Goal: Task Accomplishment & Management: Manage account settings

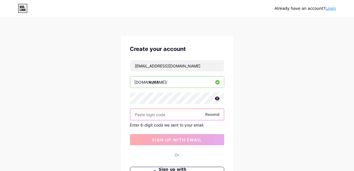
paste input "277751"
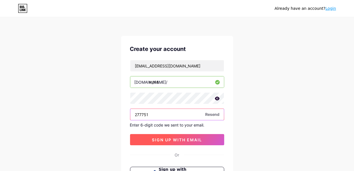
type input "277751"
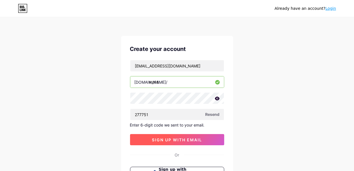
click at [184, 138] on span "sign up with email" at bounding box center [177, 140] width 50 height 5
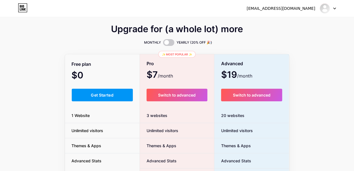
click at [46, 80] on div "Upgrade for (a whole lot) more MONTHLY YEARLY (20% OFF 🎉) Free plan $0 /month G…" at bounding box center [177, 139] width 354 height 227
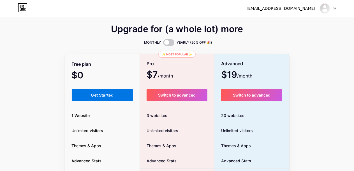
click at [108, 91] on button "Get Started" at bounding box center [102, 95] width 61 height 13
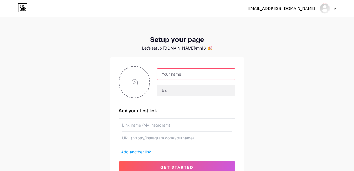
click at [180, 77] on input "text" at bounding box center [196, 74] width 78 height 11
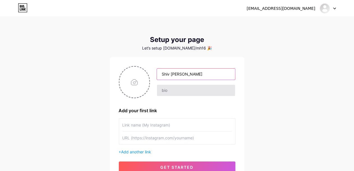
type input "Shiv [PERSON_NAME]"
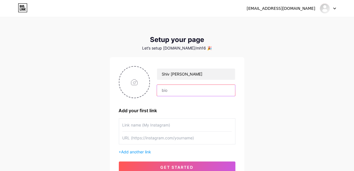
click at [176, 88] on input "text" at bounding box center [196, 90] width 78 height 11
type input "B"
type input "h"
type input "Bharat Kshirsagar"
click at [150, 111] on div "Add your first link" at bounding box center [177, 110] width 117 height 7
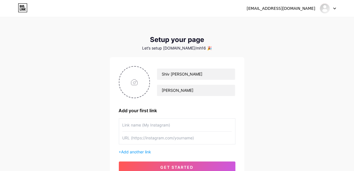
click at [150, 111] on div "Add your first link" at bounding box center [177, 110] width 117 height 7
click at [134, 80] on input "file" at bounding box center [135, 82] width 30 height 31
type input "C:\fakepath\07588220407 (1).png"
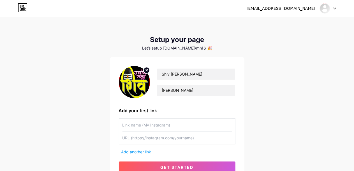
click at [176, 125] on input "text" at bounding box center [177, 125] width 109 height 13
drag, startPoint x: 204, startPoint y: 73, endPoint x: 155, endPoint y: 71, distance: 49.7
click at [155, 71] on div "Shiv Udyog Samuh Bharat Kshirsagar" at bounding box center [192, 82] width 85 height 28
click at [138, 126] on input "text" at bounding box center [177, 125] width 109 height 13
paste input "Shiv [PERSON_NAME]"
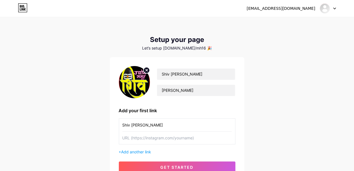
type input "Shiv [PERSON_NAME]"
paste input "Shiv [PERSON_NAME]"
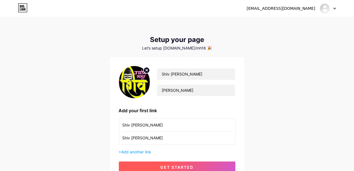
click at [176, 166] on span "get started" at bounding box center [177, 167] width 33 height 5
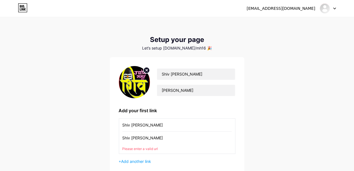
click at [165, 138] on input "Shiv [PERSON_NAME]" at bounding box center [177, 138] width 109 height 13
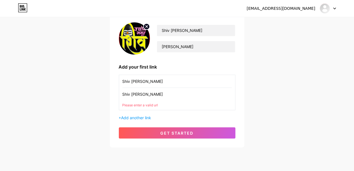
scroll to position [53, 0]
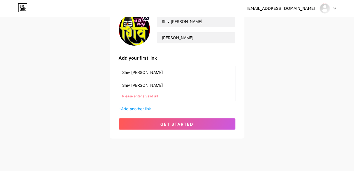
paste input "[URL][DOMAIN_NAME]"
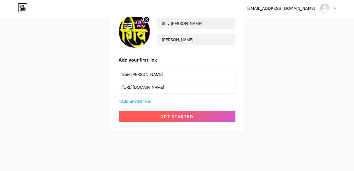
type input "[URL][DOMAIN_NAME]"
click at [172, 120] on button "get started" at bounding box center [177, 116] width 117 height 11
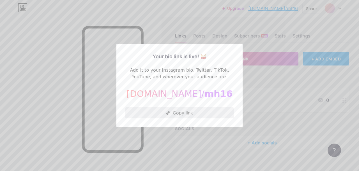
click at [183, 113] on button "Copy link" at bounding box center [179, 112] width 108 height 11
click at [176, 114] on button "Copy link" at bounding box center [179, 112] width 108 height 11
click at [256, 88] on div at bounding box center [179, 85] width 359 height 171
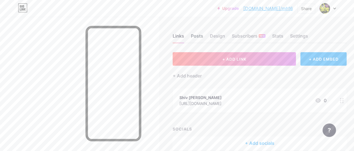
click at [201, 36] on div "Posts" at bounding box center [197, 38] width 12 height 10
click at [222, 36] on div "Design" at bounding box center [217, 38] width 15 height 10
click at [298, 37] on div "Settings" at bounding box center [299, 38] width 18 height 10
click at [278, 8] on link "[DOMAIN_NAME]/mh16" at bounding box center [269, 8] width 50 height 7
click at [216, 38] on div "Design" at bounding box center [217, 38] width 15 height 10
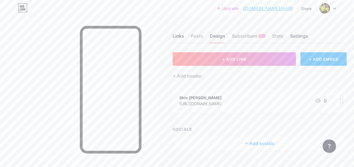
click at [298, 37] on div "Settings" at bounding box center [299, 38] width 18 height 10
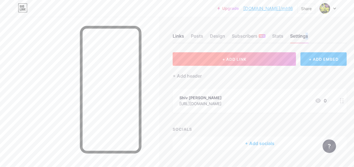
click at [267, 56] on button "+ ADD LINK" at bounding box center [234, 58] width 123 height 13
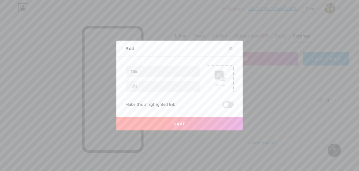
click at [218, 75] on rect at bounding box center [219, 75] width 9 height 9
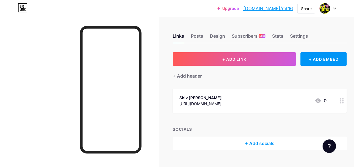
click at [222, 103] on div "[URL][DOMAIN_NAME]" at bounding box center [201, 103] width 42 height 6
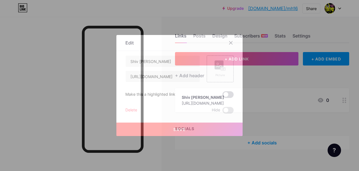
click at [226, 94] on span at bounding box center [228, 94] width 11 height 7
click at [223, 96] on input "checkbox" at bounding box center [223, 96] width 0 height 0
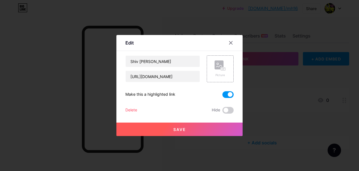
click at [188, 129] on button "Save" at bounding box center [179, 129] width 126 height 13
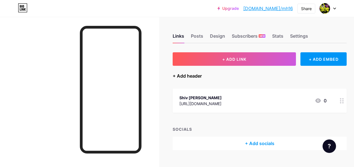
click at [195, 77] on div "+ Add header" at bounding box center [187, 75] width 29 height 7
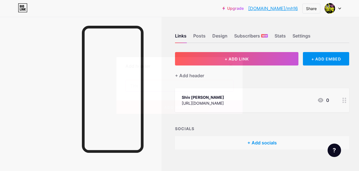
click at [173, 86] on input "text" at bounding box center [180, 85] width 108 height 11
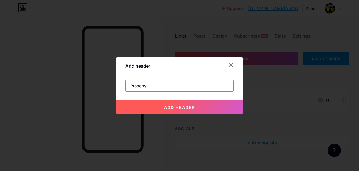
type input "Property"
click at [173, 107] on span "add header" at bounding box center [179, 107] width 31 height 5
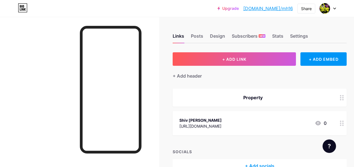
scroll to position [33, 0]
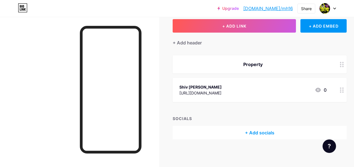
click at [269, 132] on div "+ Add socials" at bounding box center [260, 132] width 174 height 13
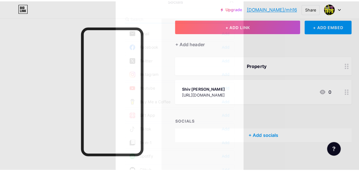
scroll to position [28, 0]
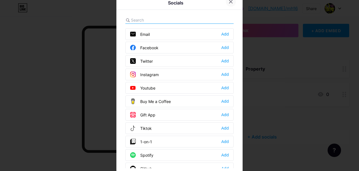
click at [230, 1] on icon at bounding box center [231, 1] width 3 height 3
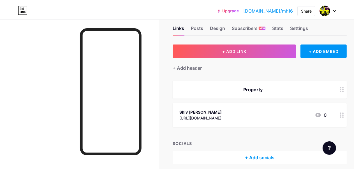
scroll to position [0, 0]
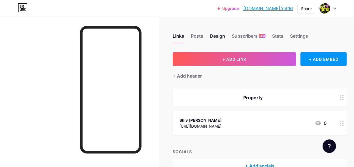
click at [219, 37] on div "Design" at bounding box center [217, 38] width 15 height 10
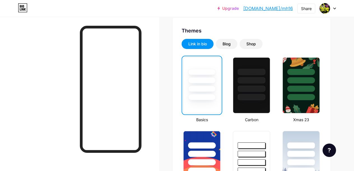
scroll to position [111, 0]
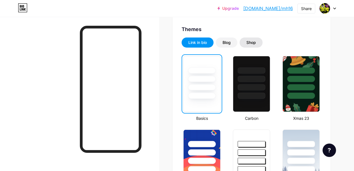
click at [254, 43] on div "Shop" at bounding box center [252, 43] width 10 height 6
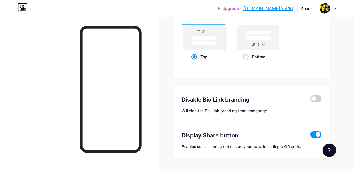
scroll to position [302, 0]
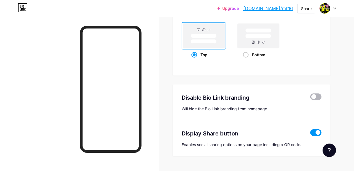
click at [319, 97] on span at bounding box center [316, 97] width 11 height 7
click at [311, 99] on input "checkbox" at bounding box center [311, 99] width 0 height 0
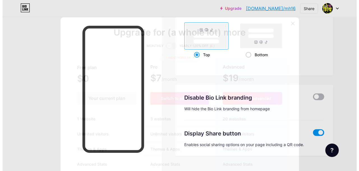
scroll to position [304, 0]
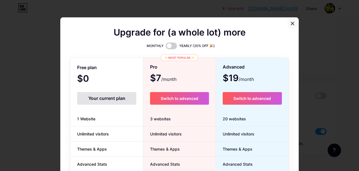
click at [291, 25] on icon at bounding box center [292, 23] width 3 height 3
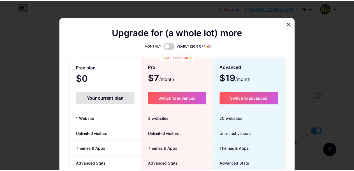
scroll to position [302, 0]
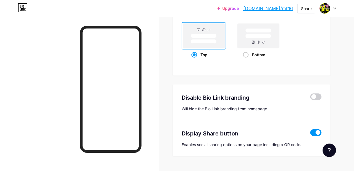
click at [314, 132] on span at bounding box center [316, 133] width 11 height 7
click at [311, 134] on input "checkbox" at bounding box center [311, 134] width 0 height 0
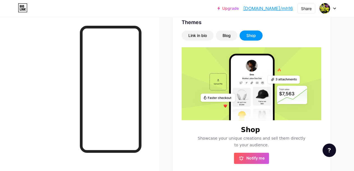
scroll to position [122, 0]
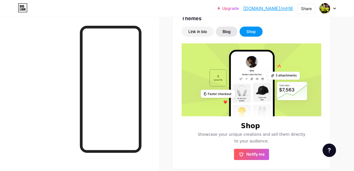
click at [226, 32] on div "Blog" at bounding box center [227, 32] width 8 height 6
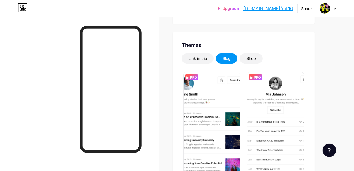
scroll to position [94, 0]
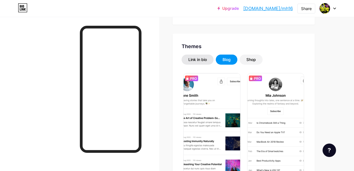
click at [202, 56] on div "Link in bio" at bounding box center [198, 60] width 32 height 10
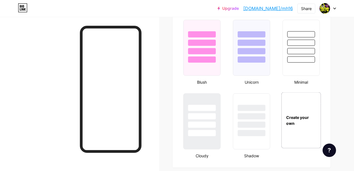
scroll to position [589, 0]
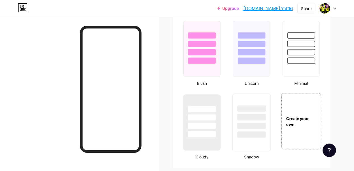
click at [249, 117] on div at bounding box center [252, 118] width 29 height 6
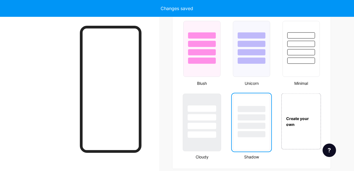
click at [205, 120] on div at bounding box center [202, 116] width 38 height 44
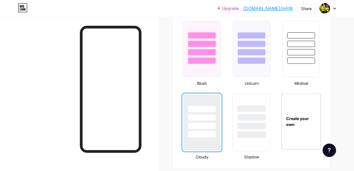
click at [249, 125] on div at bounding box center [252, 126] width 29 height 6
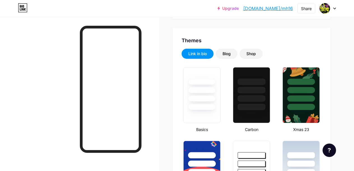
scroll to position [97, 0]
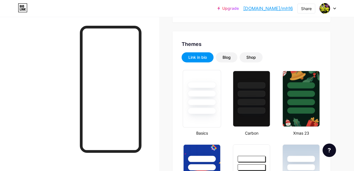
click at [191, 97] on div at bounding box center [202, 92] width 38 height 44
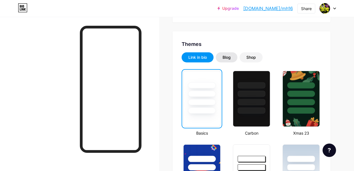
click at [232, 54] on div "Blog" at bounding box center [227, 57] width 22 height 10
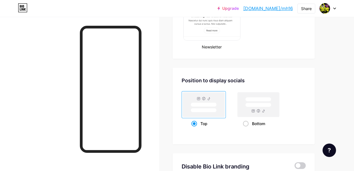
scroll to position [358, 0]
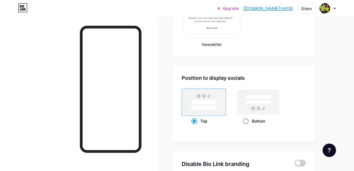
click at [248, 120] on span at bounding box center [246, 122] width 6 height 6
click at [247, 127] on input "Bottom" at bounding box center [245, 129] width 4 height 4
radio input "true"
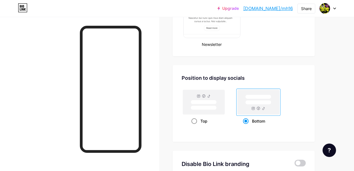
click at [196, 120] on span at bounding box center [195, 122] width 6 height 6
click at [195, 127] on input "Top" at bounding box center [194, 129] width 4 height 4
radio input "true"
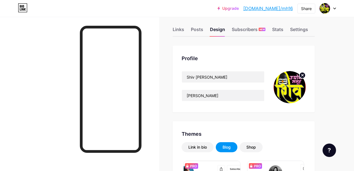
scroll to position [0, 0]
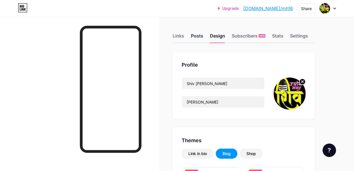
click at [200, 37] on div "Posts" at bounding box center [197, 38] width 12 height 10
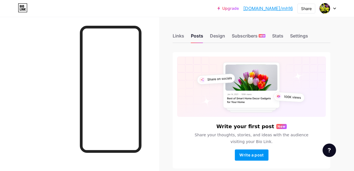
scroll to position [24, 0]
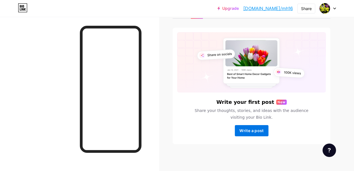
click at [259, 131] on span "Write a post" at bounding box center [252, 131] width 24 height 5
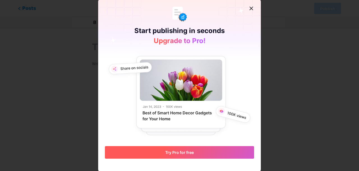
click at [183, 155] on span "Try Pro for free" at bounding box center [179, 152] width 29 height 5
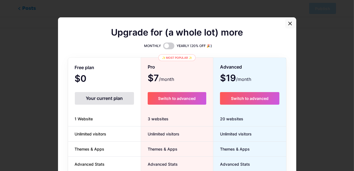
click at [290, 24] on icon at bounding box center [290, 23] width 3 height 3
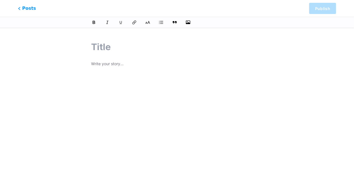
click at [102, 45] on input "text" at bounding box center [177, 46] width 172 height 13
click at [26, 9] on span "Posts" at bounding box center [27, 8] width 20 height 7
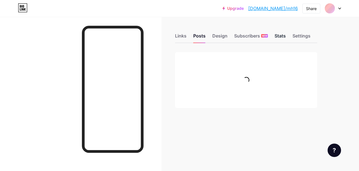
click at [280, 37] on div "Stats" at bounding box center [280, 38] width 11 height 10
click at [299, 37] on div "Settings" at bounding box center [302, 38] width 18 height 10
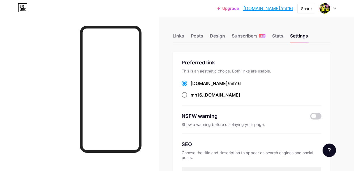
click at [201, 96] on span "mh16" at bounding box center [196, 95] width 11 height 6
click at [194, 99] on input "mh16 .bio.link" at bounding box center [193, 101] width 4 height 4
radio input "true"
click at [196, 85] on div "bio.link/ mh16" at bounding box center [216, 83] width 50 height 7
click at [194, 87] on input "bio.link/ mh16" at bounding box center [193, 89] width 4 height 4
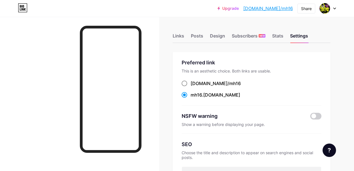
radio input "true"
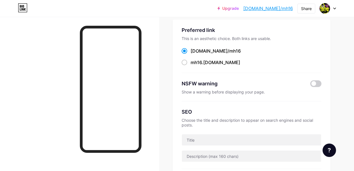
scroll to position [33, 0]
click at [316, 83] on span at bounding box center [316, 83] width 11 height 7
click at [311, 85] on input "checkbox" at bounding box center [311, 85] width 0 height 0
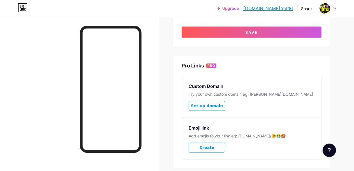
scroll to position [292, 0]
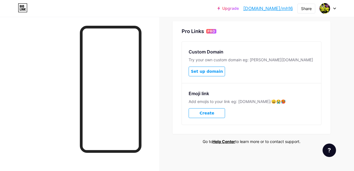
click at [210, 114] on span "Create" at bounding box center [207, 113] width 15 height 5
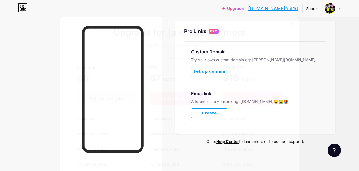
click at [292, 25] on icon at bounding box center [292, 23] width 4 height 4
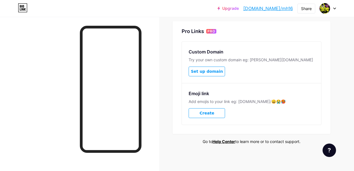
click at [217, 73] on button "Set up domain" at bounding box center [207, 72] width 36 height 10
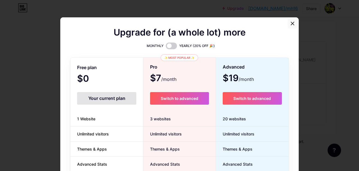
click at [290, 24] on icon at bounding box center [292, 23] width 4 height 4
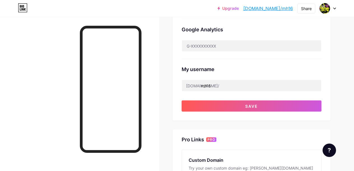
scroll to position [178, 0]
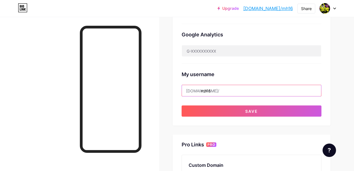
click at [244, 88] on input "mh16" at bounding box center [251, 90] width 139 height 11
type input "m"
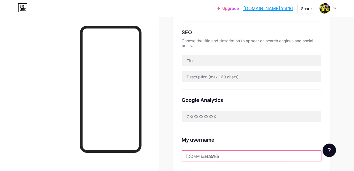
scroll to position [49, 0]
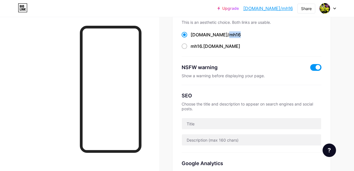
drag, startPoint x: 225, startPoint y: 33, endPoint x: 210, endPoint y: 35, distance: 14.7
click at [210, 35] on div "bio.link/ mh16" at bounding box center [252, 34] width 140 height 7
copy label "mh16"
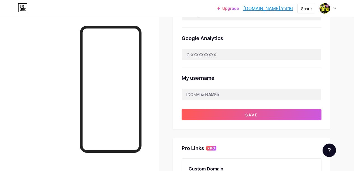
scroll to position [171, 0]
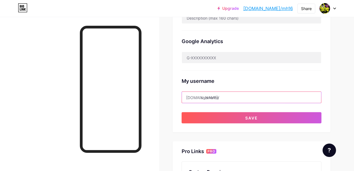
click at [248, 97] on input "text" at bounding box center [251, 97] width 139 height 11
paste input "mh16"
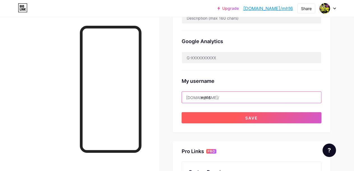
type input "mh16"
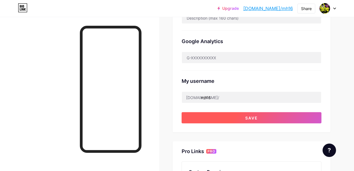
click at [255, 120] on button "Save" at bounding box center [252, 118] width 140 height 11
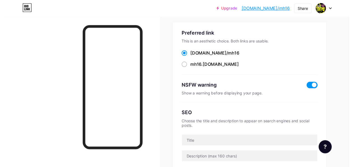
scroll to position [0, 0]
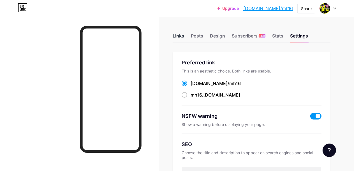
click at [184, 36] on div "Links" at bounding box center [179, 38] width 12 height 10
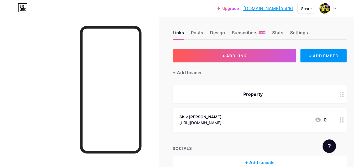
scroll to position [33, 0]
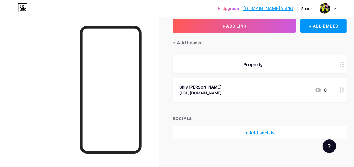
click at [267, 133] on div "+ Add socials" at bounding box center [260, 132] width 174 height 13
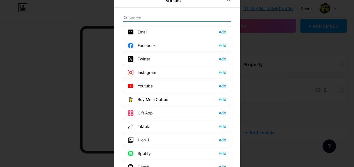
scroll to position [28, 0]
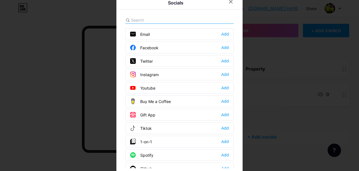
click at [157, 48] on div "Facebook Add" at bounding box center [179, 48] width 108 height 12
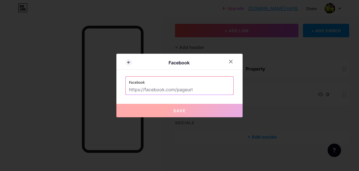
click at [201, 88] on input "text" at bounding box center [179, 90] width 101 height 10
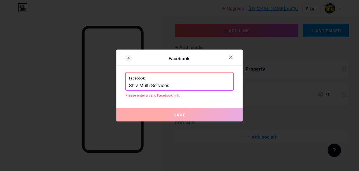
paste input "mh16"
paste input "[URL][DOMAIN_NAME]"
click at [177, 100] on div "Facebook Facebook https://shivmenu001.blogspot.com/ Please enter a valid Facebo…" at bounding box center [179, 86] width 126 height 72
click at [203, 101] on div "Facebook Facebook https://shivmenu001.blogspot.com/ Please enter a valid Facebo…" at bounding box center [179, 86] width 126 height 72
click at [186, 117] on button "Save" at bounding box center [179, 114] width 126 height 13
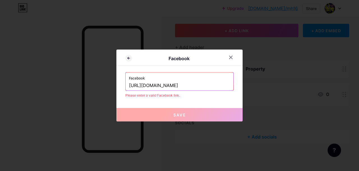
click at [206, 87] on input "[URL][DOMAIN_NAME]" at bounding box center [179, 86] width 101 height 10
type input "h"
click at [206, 87] on input "text" at bounding box center [179, 86] width 101 height 10
paste input "[URL][DOMAIN_NAME]"
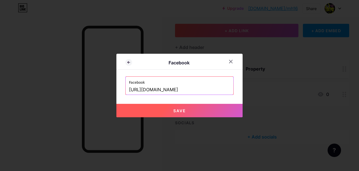
type input "[URL][DOMAIN_NAME]"
click at [181, 112] on span "Save" at bounding box center [179, 111] width 13 height 5
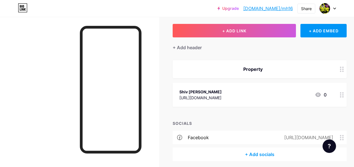
scroll to position [50, 0]
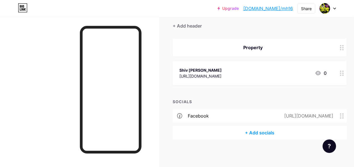
click at [269, 133] on div "+ Add socials" at bounding box center [260, 132] width 174 height 13
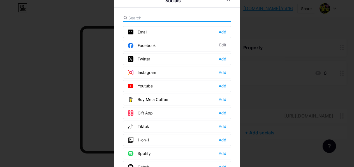
scroll to position [45, 0]
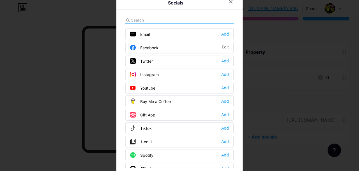
click at [149, 73] on div "Instagram" at bounding box center [144, 75] width 29 height 6
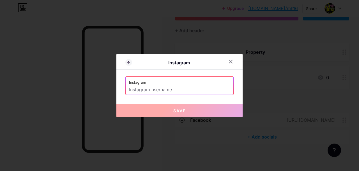
click at [171, 93] on input "text" at bounding box center [179, 90] width 101 height 10
paste input "[URL][DOMAIN_NAME]"
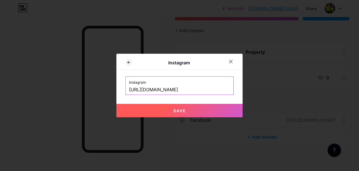
click at [177, 110] on span "Save" at bounding box center [179, 111] width 13 height 5
type input "https://instagram.com/https://www.facebook.com/ksrbharat"
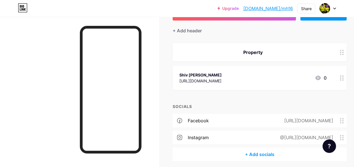
scroll to position [67, 0]
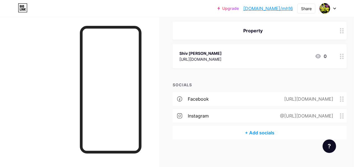
click at [266, 132] on div "+ Add socials" at bounding box center [260, 132] width 174 height 13
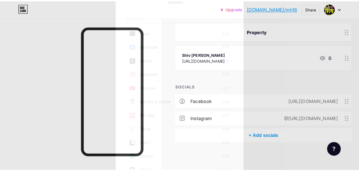
scroll to position [62, 0]
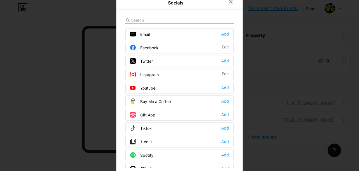
click at [147, 88] on div "Youtube" at bounding box center [142, 88] width 25 height 6
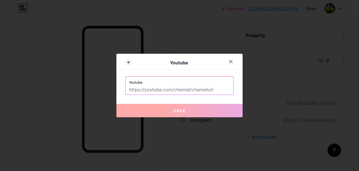
click at [175, 90] on input "text" at bounding box center [179, 90] width 101 height 10
paste input "[URL][DOMAIN_NAME]"
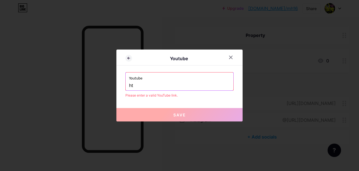
type input "h"
paste input "[URL][DOMAIN_NAME]"
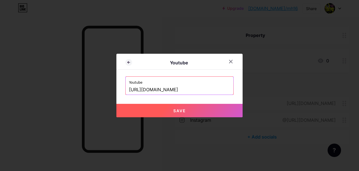
type input "[URL][DOMAIN_NAME]"
click at [170, 110] on button "Save" at bounding box center [179, 110] width 126 height 13
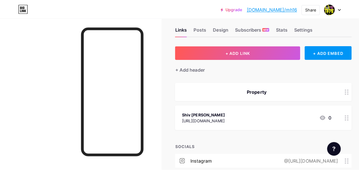
scroll to position [7, 0]
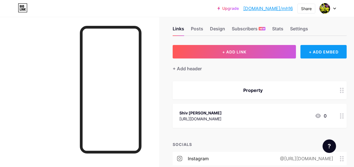
click at [330, 54] on div "+ ADD EMBED" at bounding box center [324, 51] width 46 height 13
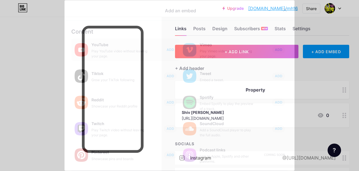
click at [98, 49] on div "Play YouTube video without leaving your page." at bounding box center [119, 54] width 56 height 10
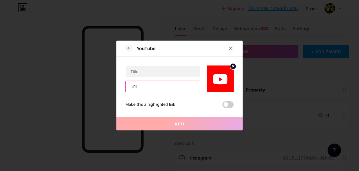
click at [142, 84] on input "text" at bounding box center [163, 86] width 74 height 11
paste input "[URL][DOMAIN_NAME]"
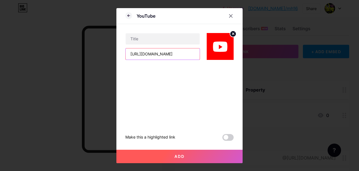
scroll to position [0, 29]
type input "[URL][DOMAIN_NAME]"
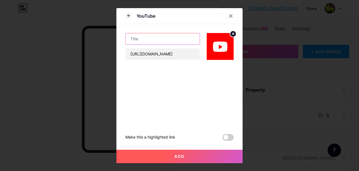
click at [141, 40] on input "text" at bounding box center [163, 38] width 74 height 11
type input "d"
type input "youtube"
click at [227, 138] on span at bounding box center [228, 137] width 11 height 7
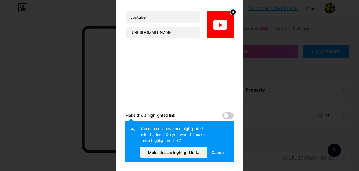
click at [228, 115] on span at bounding box center [228, 116] width 11 height 7
click at [215, 153] on span "Cancel" at bounding box center [218, 153] width 13 height 6
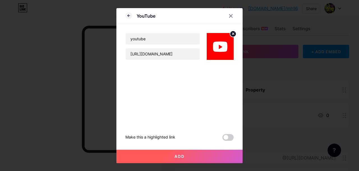
click at [177, 157] on span "Add" at bounding box center [180, 156] width 10 height 5
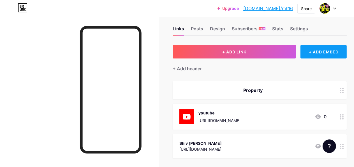
click at [333, 52] on div "+ ADD EMBED" at bounding box center [324, 51] width 46 height 13
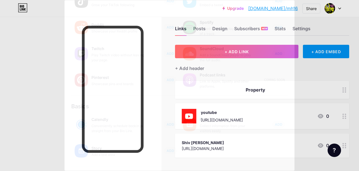
scroll to position [102, 0]
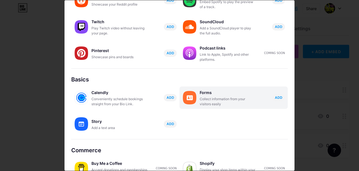
click at [235, 100] on div "Collect information from your visitors easily" at bounding box center [228, 102] width 56 height 10
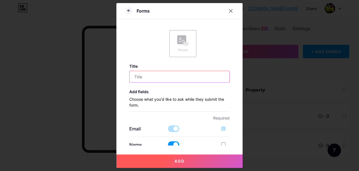
click at [162, 77] on input "text" at bounding box center [180, 76] width 100 height 11
type input "demo"
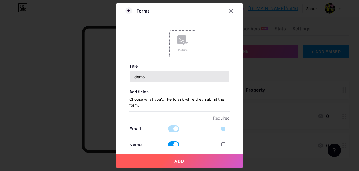
scroll to position [61, 0]
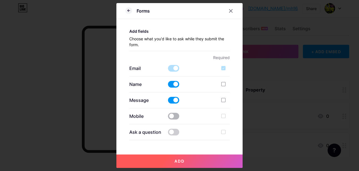
click at [173, 115] on span at bounding box center [173, 116] width 11 height 7
click at [168, 118] on input "checkbox" at bounding box center [168, 118] width 0 height 0
click at [174, 132] on span at bounding box center [173, 132] width 11 height 7
click at [168, 134] on input "checkbox" at bounding box center [168, 134] width 0 height 0
click at [154, 130] on p "Ask a question" at bounding box center [146, 132] width 34 height 7
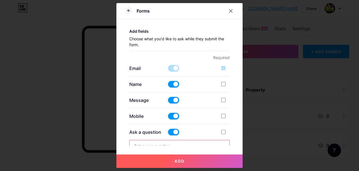
click at [187, 144] on input "text" at bounding box center [180, 146] width 100 height 11
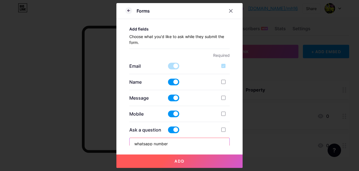
type input "whatsapp number"
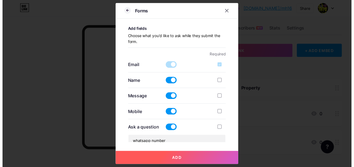
scroll to position [160, 0]
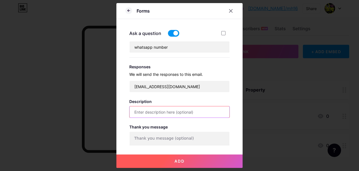
click at [160, 113] on input "text" at bounding box center [180, 112] width 100 height 11
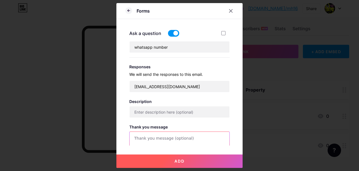
click at [159, 137] on textarea at bounding box center [180, 143] width 100 height 22
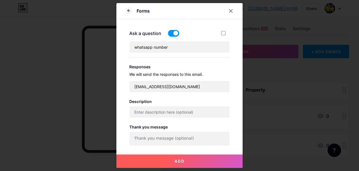
click at [178, 162] on span "Add" at bounding box center [180, 161] width 10 height 5
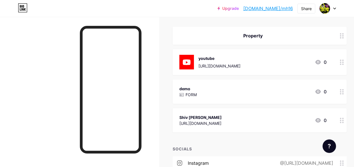
scroll to position [62, 0]
click at [293, 85] on div "demo FORM 0" at bounding box center [253, 91] width 147 height 13
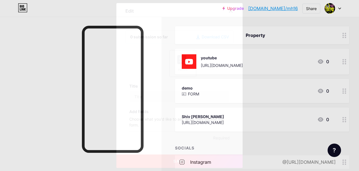
type input "demo"
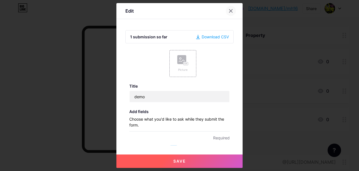
click at [230, 10] on icon at bounding box center [231, 11] width 3 height 3
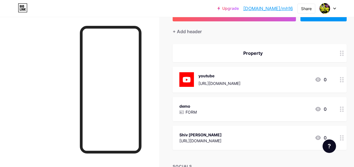
scroll to position [75, 0]
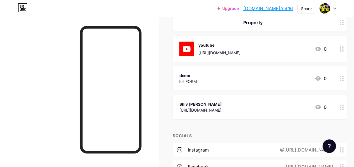
click at [319, 79] on icon at bounding box center [319, 78] width 6 height 4
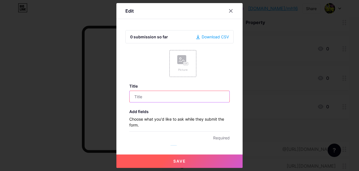
click at [171, 99] on input "text" at bounding box center [180, 96] width 100 height 11
click at [157, 38] on div "0 submission so far" at bounding box center [149, 37] width 38 height 6
click at [217, 93] on input "text" at bounding box center [180, 96] width 100 height 11
type input "demo"
click at [211, 36] on div "Download CSV" at bounding box center [212, 37] width 33 height 6
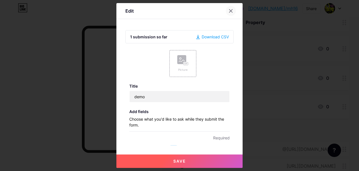
click at [228, 8] on div at bounding box center [231, 11] width 10 height 10
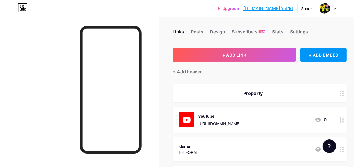
scroll to position [0, 0]
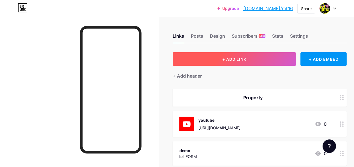
click at [240, 60] on span "+ ADD LINK" at bounding box center [235, 59] width 24 height 5
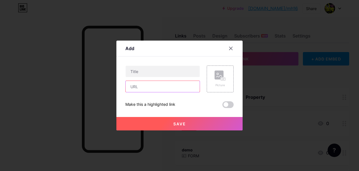
click at [149, 88] on input "text" at bounding box center [163, 86] width 74 height 11
paste input "[URL][DOMAIN_NAME]"
type input "[URL][DOMAIN_NAME]"
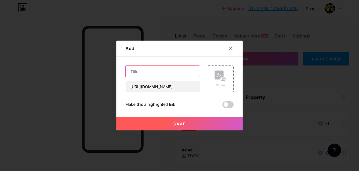
click at [157, 74] on input "text" at bounding box center [163, 71] width 74 height 11
type input "demo"
click at [186, 127] on button "Save" at bounding box center [179, 123] width 126 height 13
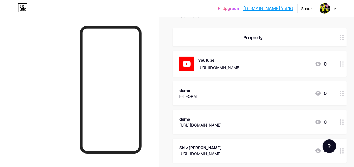
scroll to position [26, 0]
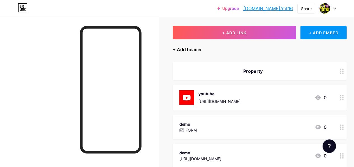
click at [198, 49] on div "+ Add header" at bounding box center [187, 49] width 29 height 7
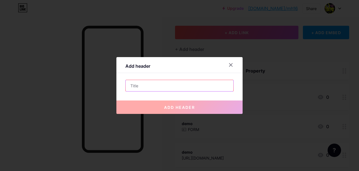
click at [163, 88] on input "text" at bounding box center [180, 85] width 108 height 11
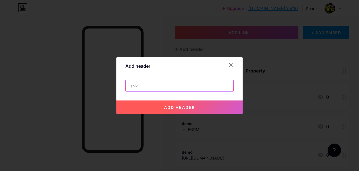
type input "shiv"
click at [167, 112] on button "add header" at bounding box center [179, 107] width 126 height 13
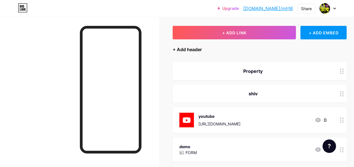
click at [195, 49] on div "+ Add header" at bounding box center [187, 49] width 29 height 7
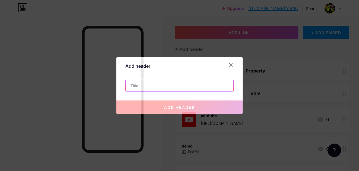
click at [178, 86] on input "text" at bounding box center [180, 85] width 108 height 11
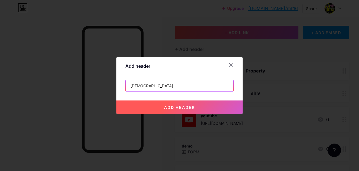
type input "[DEMOGRAPHIC_DATA]"
click at [176, 105] on button "add header" at bounding box center [179, 107] width 126 height 13
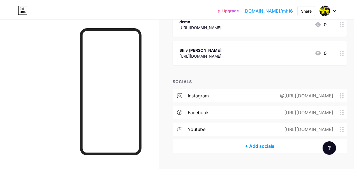
scroll to position [0, 0]
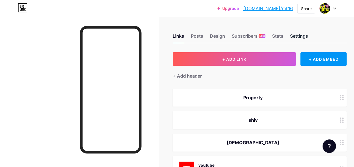
click at [297, 39] on div "Settings" at bounding box center [299, 38] width 18 height 10
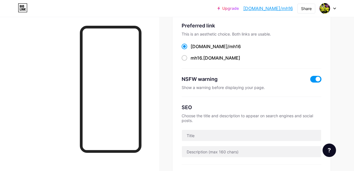
scroll to position [25, 0]
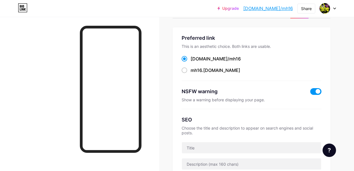
click at [316, 91] on span at bounding box center [316, 91] width 11 height 7
click at [311, 93] on input "checkbox" at bounding box center [311, 93] width 0 height 0
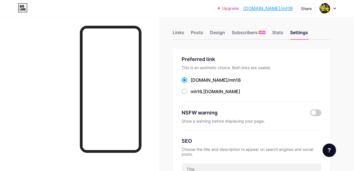
scroll to position [0, 0]
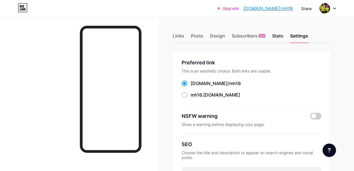
click at [280, 35] on div "Stats" at bounding box center [278, 38] width 11 height 10
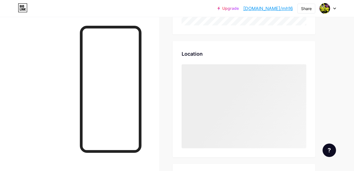
scroll to position [266, 0]
click at [286, 111] on div at bounding box center [244, 109] width 125 height 84
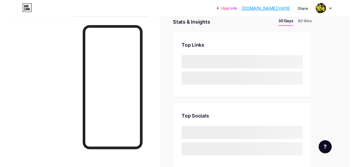
scroll to position [0, 0]
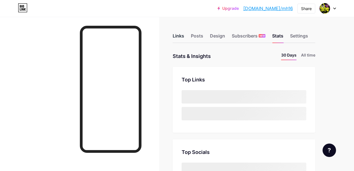
click at [179, 35] on div "Links" at bounding box center [179, 38] width 12 height 10
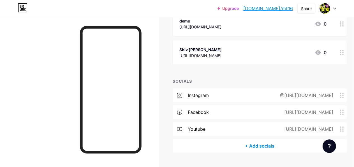
scroll to position [216, 0]
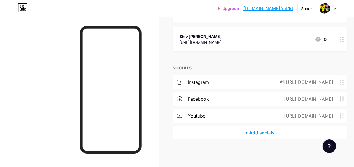
click at [262, 132] on div "+ Add socials" at bounding box center [260, 132] width 174 height 13
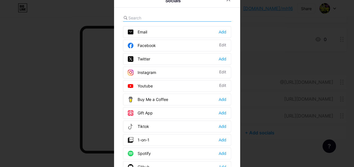
scroll to position [211, 0]
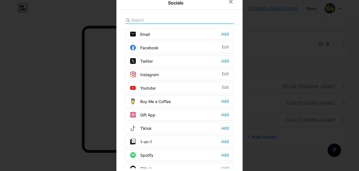
click at [155, 20] on input "text" at bounding box center [162, 20] width 62 height 6
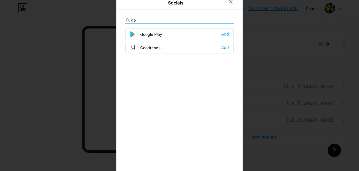
type input "g"
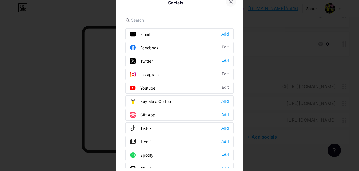
click at [229, 4] on icon at bounding box center [231, 1] width 4 height 4
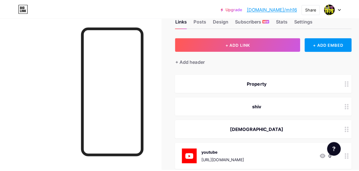
scroll to position [12, 0]
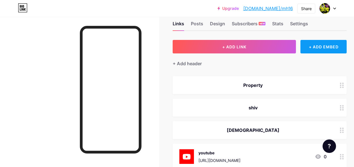
click at [322, 47] on div "+ ADD EMBED" at bounding box center [324, 46] width 46 height 13
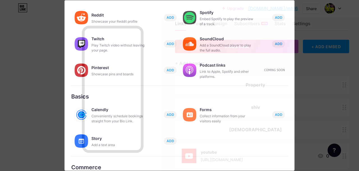
scroll to position [87, 0]
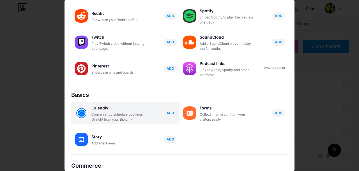
click at [116, 115] on div "Conveniently schedule bookings straight from your Bio Link." at bounding box center [119, 117] width 56 height 10
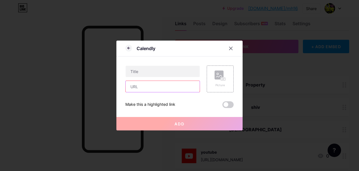
click at [144, 86] on input "text" at bounding box center [163, 86] width 74 height 11
paste input "[URL][DOMAIN_NAME]"
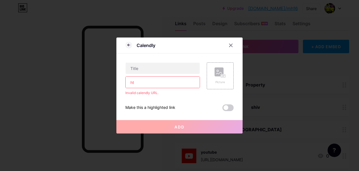
type input "h"
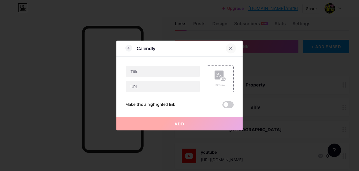
click at [229, 49] on icon at bounding box center [231, 48] width 4 height 4
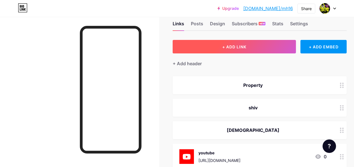
click at [243, 46] on span "+ ADD LINK" at bounding box center [235, 46] width 24 height 5
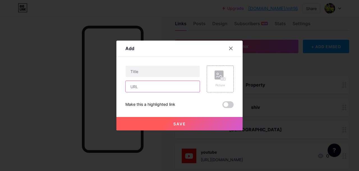
click at [150, 84] on input "text" at bounding box center [163, 86] width 74 height 11
paste input "[URL][DOMAIN_NAME]"
type input "[URL][DOMAIN_NAME]"
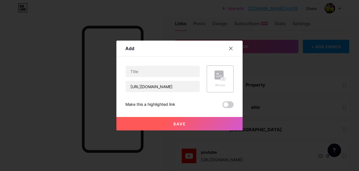
click at [180, 126] on span "Save" at bounding box center [179, 124] width 13 height 5
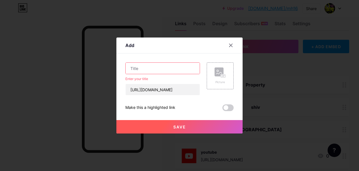
click at [154, 69] on input "text" at bounding box center [163, 68] width 74 height 11
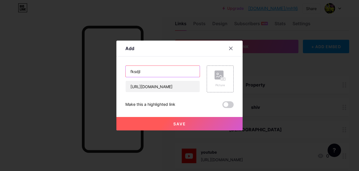
type input "fksdjl"
click at [166, 125] on button "Save" at bounding box center [179, 123] width 126 height 13
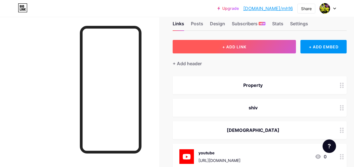
click at [254, 46] on button "+ ADD LINK" at bounding box center [234, 46] width 123 height 13
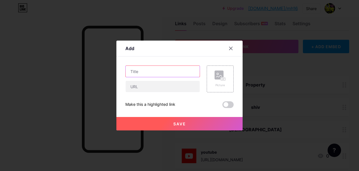
click at [172, 68] on input "text" at bounding box center [163, 71] width 74 height 11
type input "cjksdjks"
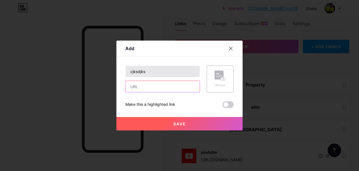
paste input "[URL][DOMAIN_NAME]"
type input "[URL][DOMAIN_NAME]"
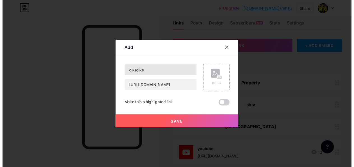
scroll to position [240, 0]
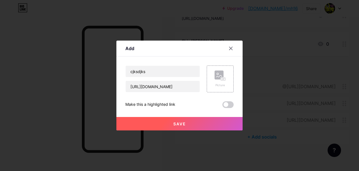
click at [167, 126] on button "Save" at bounding box center [179, 123] width 126 height 13
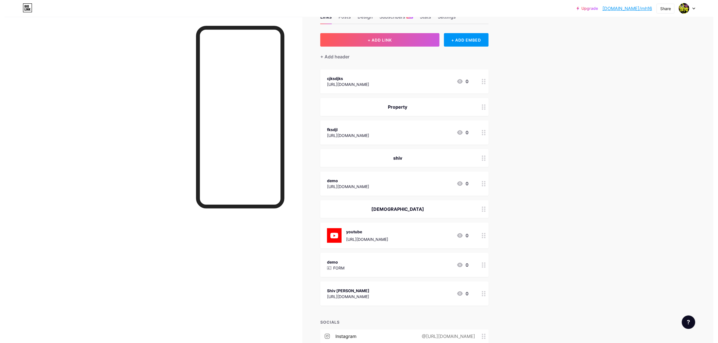
scroll to position [0, 0]
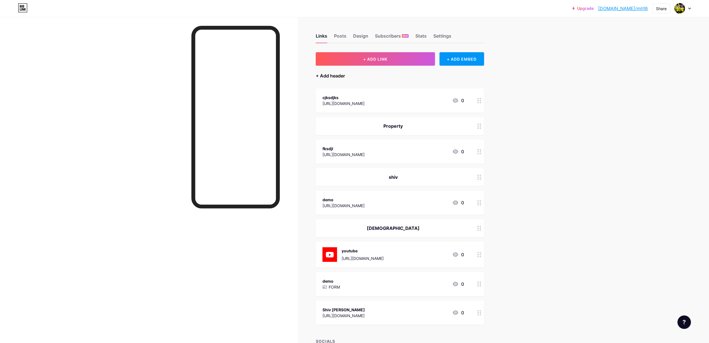
click at [341, 75] on div "+ Add header" at bounding box center [330, 75] width 29 height 7
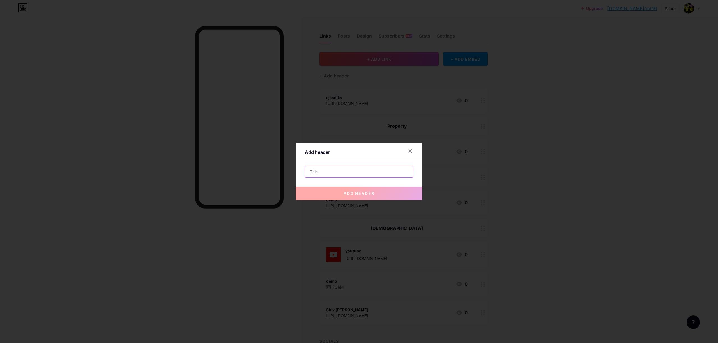
click at [326, 166] on input "text" at bounding box center [359, 171] width 108 height 11
type input "kaka"
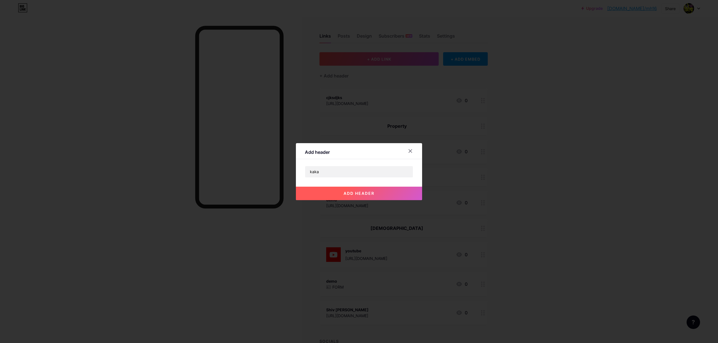
click at [353, 166] on span "add header" at bounding box center [359, 193] width 31 height 5
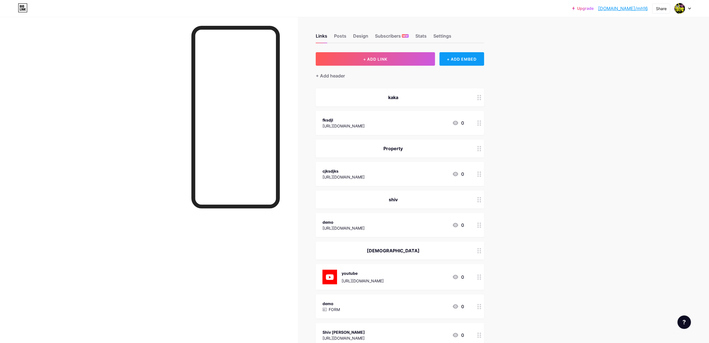
click at [354, 59] on div "+ ADD EMBED" at bounding box center [461, 58] width 45 height 13
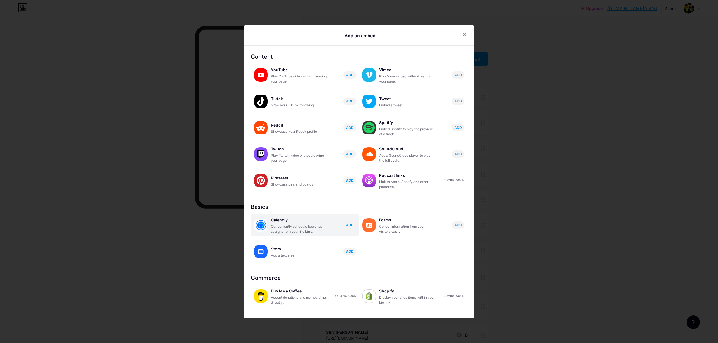
click at [275, 166] on div "Conveniently schedule bookings straight from your Bio Link." at bounding box center [299, 229] width 56 height 10
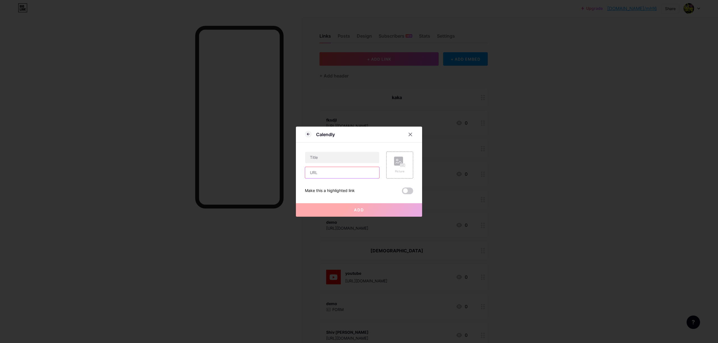
click at [324, 166] on input "text" at bounding box center [342, 172] width 74 height 11
paste input "[URL][DOMAIN_NAME]"
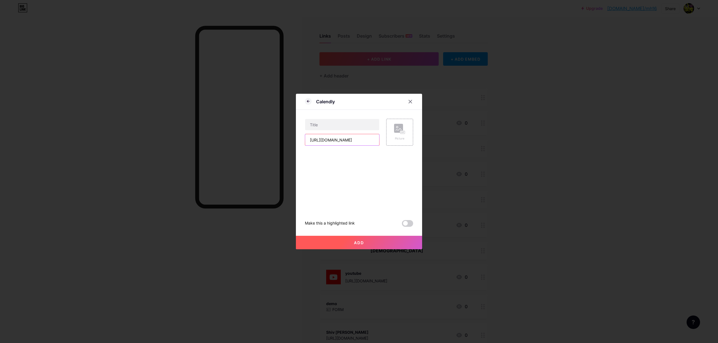
type input "[URL][DOMAIN_NAME]"
click at [347, 166] on button "Add" at bounding box center [359, 242] width 126 height 13
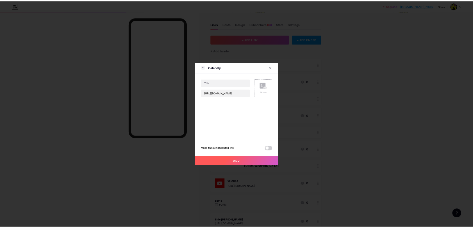
scroll to position [0, 0]
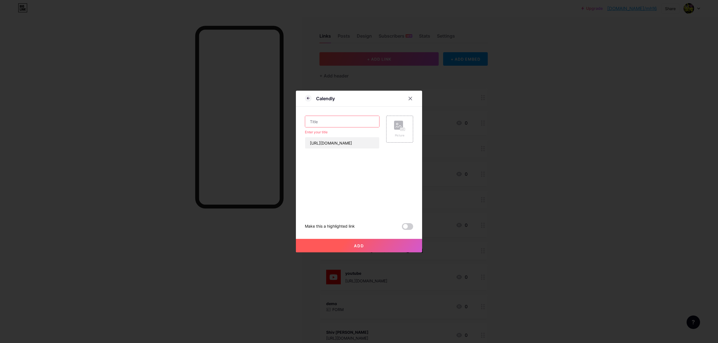
click at [320, 123] on input "text" at bounding box center [342, 121] width 74 height 11
type input "a"
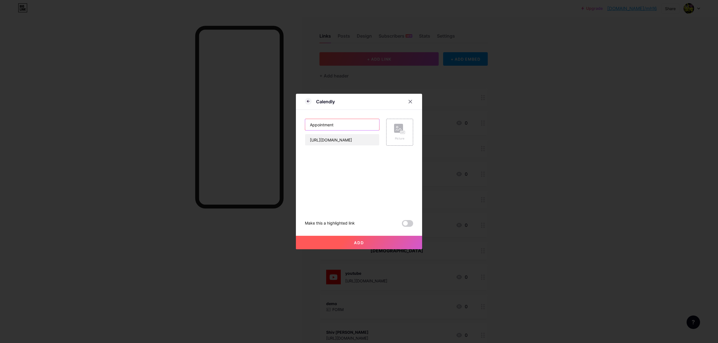
type input "Appointment"
click at [354, 166] on span at bounding box center [407, 223] width 11 height 7
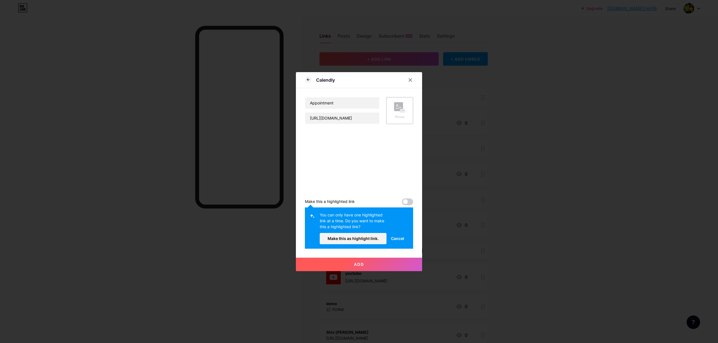
click at [354, 166] on span at bounding box center [407, 201] width 11 height 7
click at [353, 166] on span "Make this as highlight link." at bounding box center [353, 238] width 51 height 5
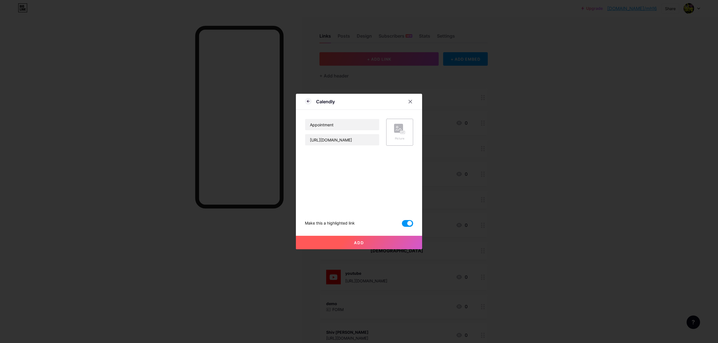
click at [354, 166] on span "Add" at bounding box center [359, 242] width 10 height 5
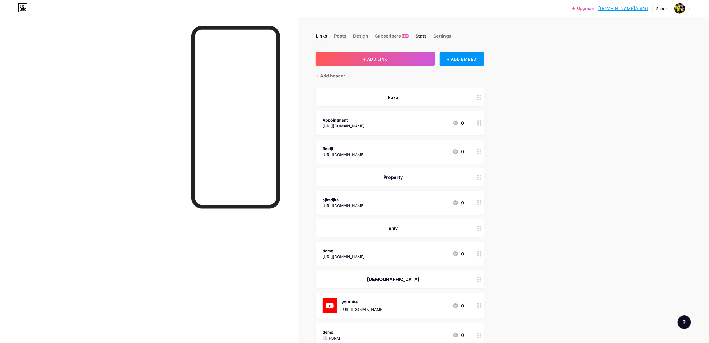
click at [354, 36] on div "Stats" at bounding box center [420, 38] width 11 height 10
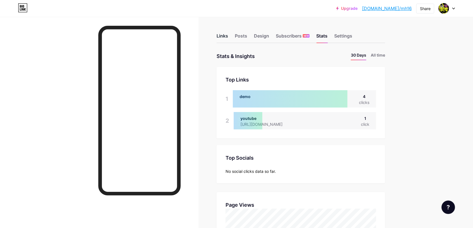
click at [223, 37] on div "Links" at bounding box center [222, 38] width 12 height 10
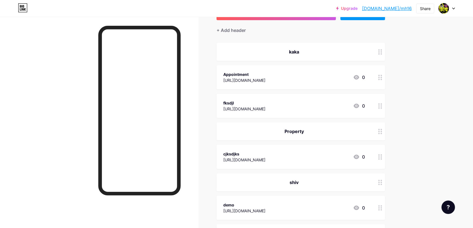
scroll to position [43, 0]
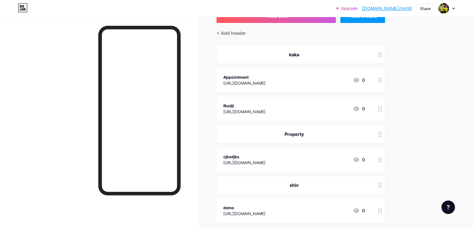
click at [326, 83] on div "Appointment [URL][DOMAIN_NAME] 0" at bounding box center [293, 80] width 141 height 13
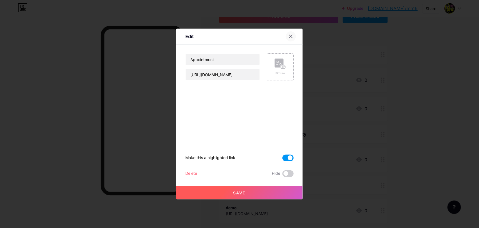
click at [289, 35] on icon at bounding box center [291, 36] width 4 height 4
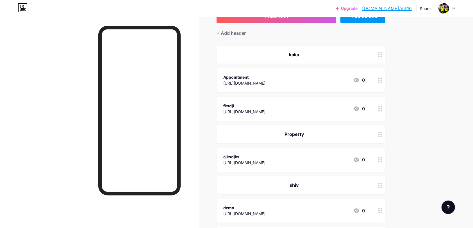
click at [354, 81] on icon at bounding box center [356, 80] width 6 height 4
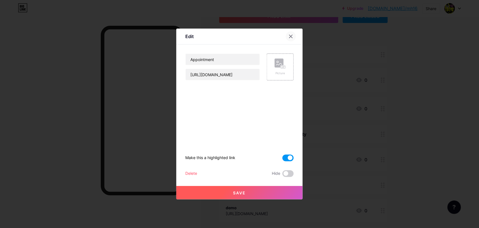
click at [289, 35] on icon at bounding box center [291, 36] width 4 height 4
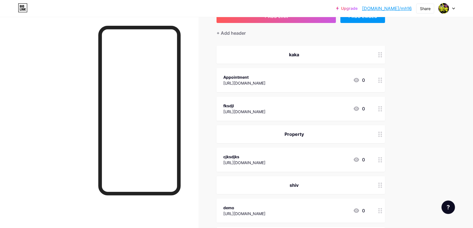
click at [354, 141] on div "Upgrade bio.link/mh16 bio.link/mh16 Share Switch accounts Shiv Udyog Samuh bio.…" at bounding box center [236, 203] width 473 height 492
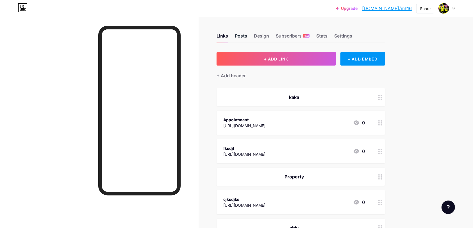
click at [243, 33] on div "Posts" at bounding box center [241, 38] width 12 height 10
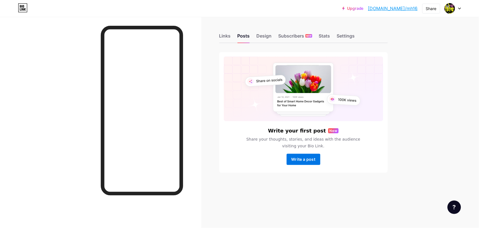
click at [303, 161] on span "Write a post" at bounding box center [303, 159] width 24 height 5
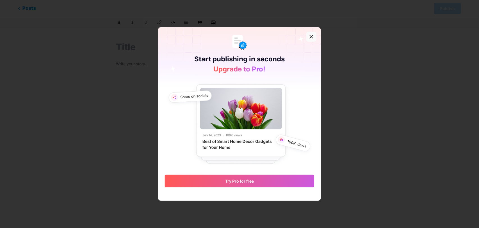
click at [312, 36] on div at bounding box center [311, 37] width 10 height 10
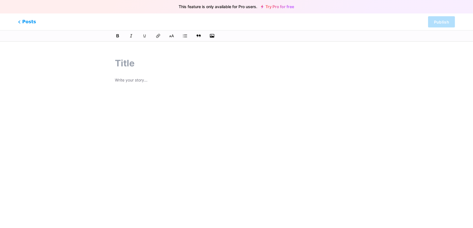
click at [139, 58] on input "text" at bounding box center [236, 63] width 243 height 13
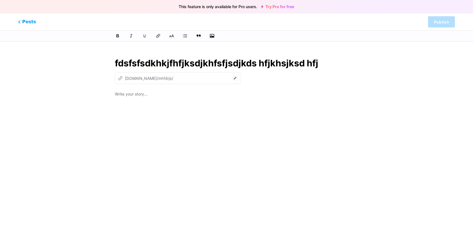
type input "fdsfsfsdkhkjfhfjksdjkhfsfjsdjkds hfjkhsjksd hfjk"
type input "fdsfsfsdkhkjfh"
type input "fdsfsfsdkhkjfhfjksdjkhfsfjsdjkds hfjkhsjksd hfjksdhfjkh"
type input "fdsfs"
type input "fdsfsfsdkhkjfhfjksdjkhfsfjsdjkds hfjkhsjksd hfjksdhfjkh"
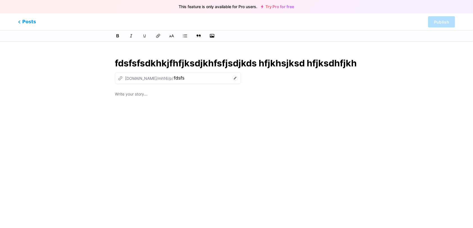
click at [174, 77] on input "fdsfs" at bounding box center [202, 78] width 56 height 7
click at [174, 78] on input "fdsfsfsdkhkjfhfjksdjkhfs" at bounding box center [202, 78] width 56 height 7
type input "fdsfsfsdkhkjfhfjksdjkhfsfjsdjkds-hfjkhsjksd"
click at [116, 63] on input "fdsfsfsdkhkjfhfjksdjkhfsfjsdjkds hfjkhsjksd hfjksdhfjkh" at bounding box center [236, 63] width 243 height 13
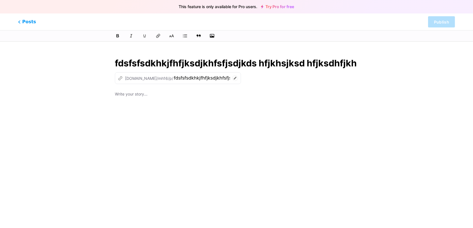
type input "dfdsfsfsdkhkjfhfjksdjkhfsfjsdjkds hfjkhsjksd hfjksdhfjkh"
type input "fdsfsfsdkhkjfhfjksdjkhfsfjsdjkds-hfjkhsjksd-hfjksdhfjkh"
type input "demo fdsfsfsdkhkjfhfjksdjkhfsfjsdjkds hfjkhsjksd hfjksdhfjkh"
type input "demo-fdsfsfsdkhkjfhfjksdjkhfsfjsdjkds-hfjkhsjksd-hfjksdhfjkh"
type input "demo fdsfsfsdkhkjfhfjksdjkhfsfjsdjkds hfjkhsjksd hfjksdhfjkh"
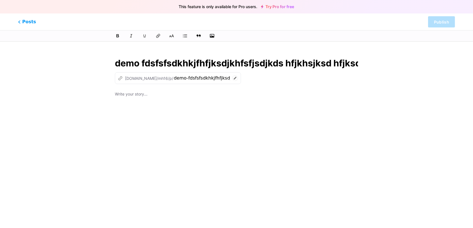
click at [154, 81] on div "z bio.link/mh16/p/" at bounding box center [145, 78] width 55 height 6
click at [232, 79] on icon at bounding box center [235, 78] width 6 height 6
type input "d"
type input "demo"
click at [252, 154] on div at bounding box center [236, 161] width 243 height 140
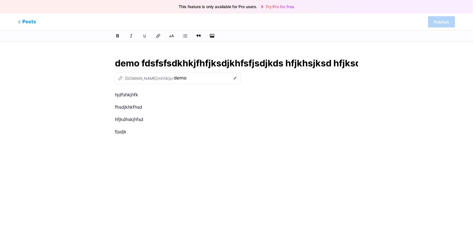
click at [354, 22] on span "Publish" at bounding box center [441, 22] width 15 height 5
click at [27, 24] on span "Posts" at bounding box center [27, 21] width 20 height 7
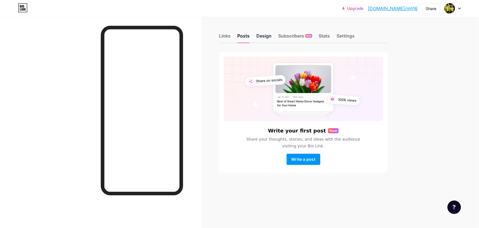
click at [266, 35] on div "Design" at bounding box center [264, 38] width 15 height 10
click at [296, 36] on div "Subscribers NEW" at bounding box center [295, 38] width 34 height 10
click at [347, 38] on div "Settings" at bounding box center [346, 38] width 18 height 10
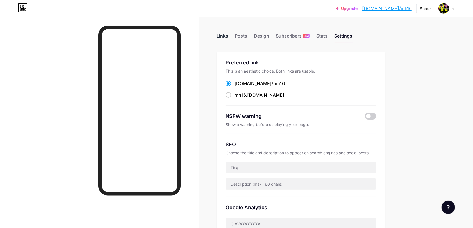
click at [225, 35] on div "Links" at bounding box center [222, 38] width 12 height 10
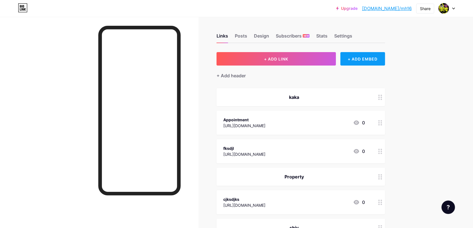
click at [354, 60] on div "+ ADD EMBED" at bounding box center [362, 58] width 45 height 13
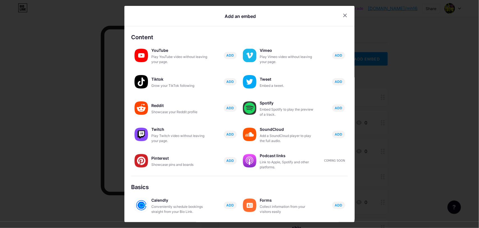
scroll to position [69, 0]
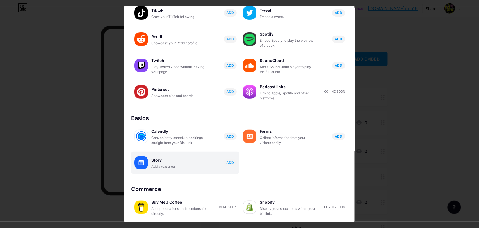
click at [166, 164] on div "Add a text area" at bounding box center [179, 166] width 56 height 5
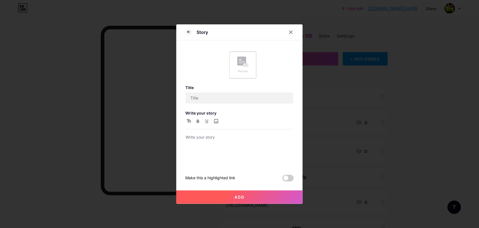
scroll to position [0, 0]
click at [207, 99] on input "text" at bounding box center [240, 98] width 108 height 11
type input "demo"
click at [213, 121] on input "file" at bounding box center [215, 121] width 7 height 7
type input "C:\fakepath\491429688_544515405373071_5870397138515274290_n.jpg"
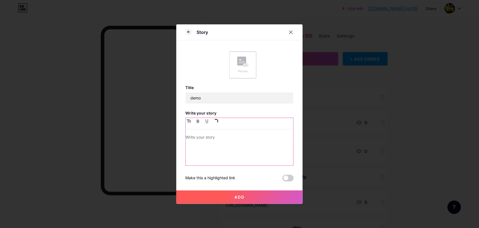
click at [221, 141] on p at bounding box center [240, 138] width 108 height 8
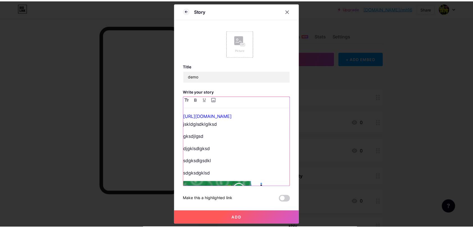
scroll to position [104, 0]
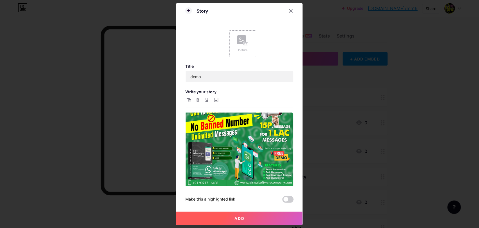
click at [245, 166] on button "Add" at bounding box center [239, 218] width 126 height 13
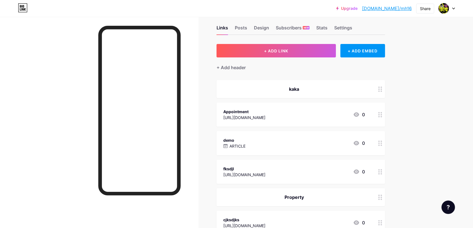
scroll to position [8, 0]
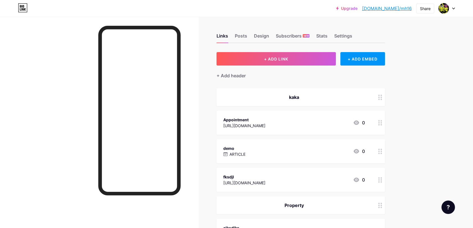
click at [341, 123] on div "Appointment [URL][DOMAIN_NAME] 0" at bounding box center [293, 122] width 141 height 13
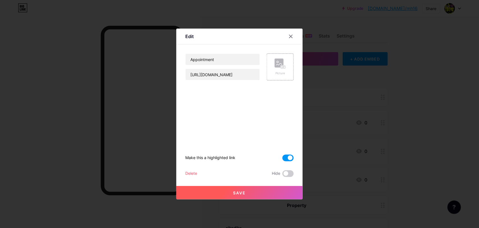
click at [282, 160] on span at bounding box center [287, 158] width 11 height 7
click at [282, 160] on input "checkbox" at bounding box center [282, 160] width 0 height 0
click at [255, 193] on button "Save" at bounding box center [239, 192] width 126 height 13
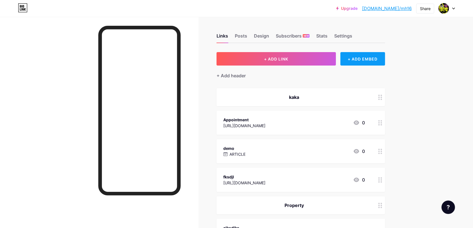
click at [372, 60] on div "+ ADD EMBED" at bounding box center [362, 58] width 45 height 13
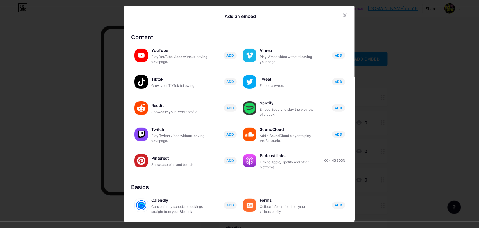
scroll to position [69, 0]
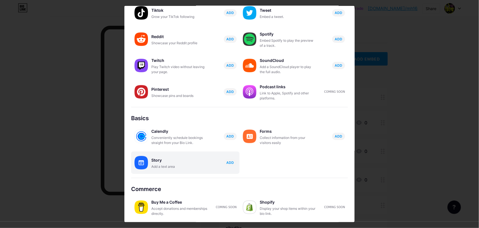
click at [168, 167] on div "Add a text area" at bounding box center [179, 166] width 56 height 5
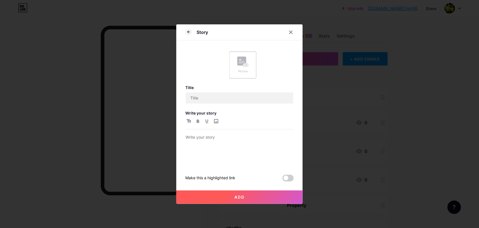
scroll to position [0, 0]
click at [244, 65] on icon at bounding box center [244, 65] width 1 height 1
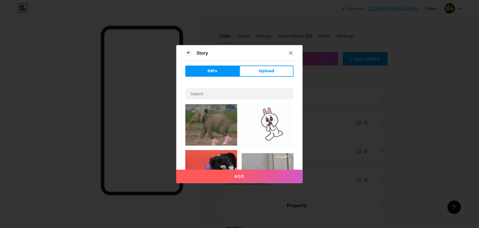
click at [220, 127] on img at bounding box center [211, 125] width 52 height 42
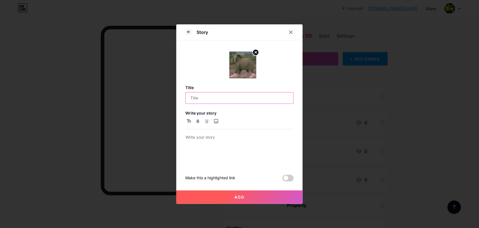
click at [205, 97] on input "text" at bounding box center [240, 98] width 108 height 11
type input "post"
click at [201, 139] on p at bounding box center [240, 138] width 108 height 8
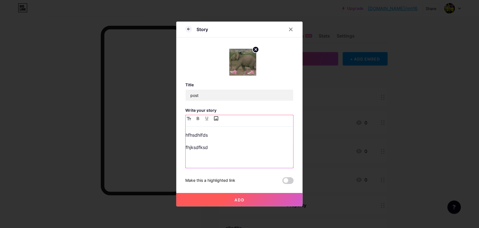
click at [214, 122] on input "file" at bounding box center [215, 118] width 7 height 7
click at [218, 149] on p "fhjksdfksd" at bounding box center [240, 148] width 108 height 8
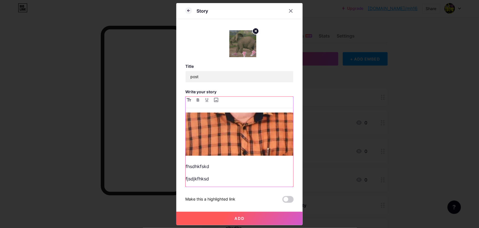
scroll to position [131, 0]
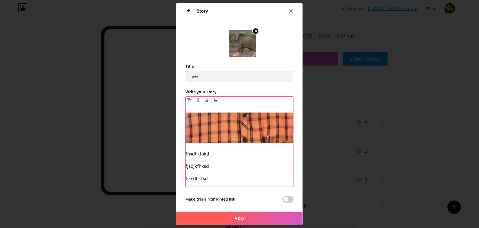
click at [214, 100] on input "file" at bounding box center [215, 100] width 7 height 7
type input "C:\fakepath\salad.png"
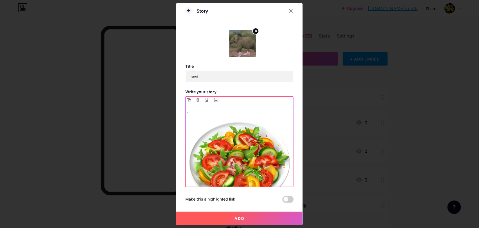
scroll to position [207, 0]
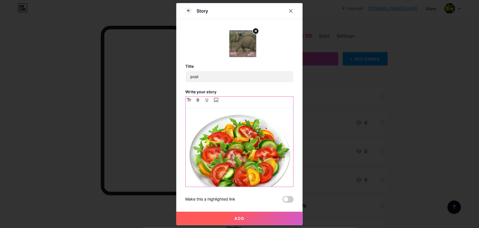
click at [275, 184] on img at bounding box center [240, 155] width 108 height 89
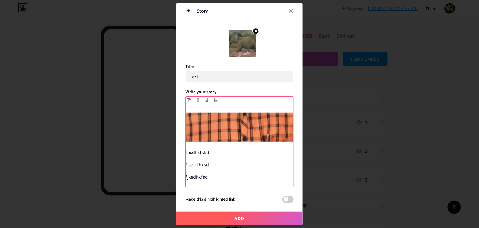
scroll to position [137, 0]
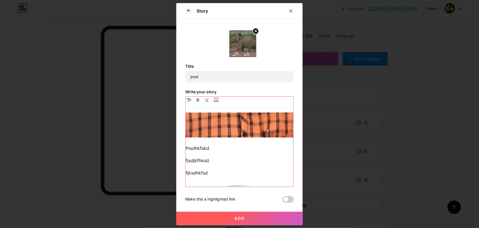
click at [210, 169] on p "fjksdhkfsd" at bounding box center [240, 173] width 108 height 8
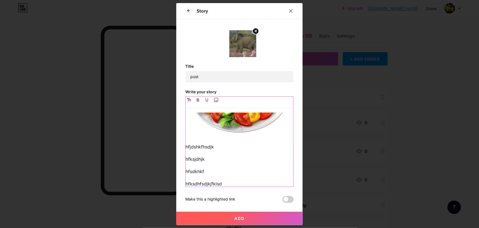
scroll to position [283, 0]
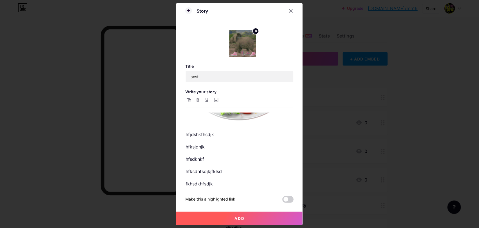
click at [234, 217] on span "Add" at bounding box center [239, 218] width 10 height 5
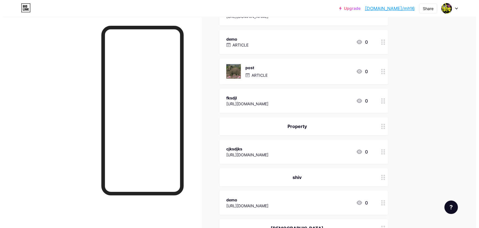
scroll to position [0, 0]
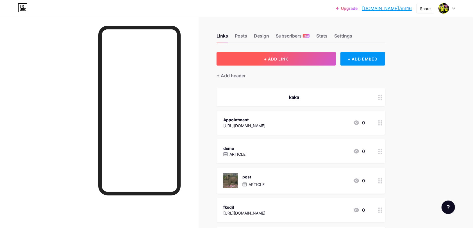
click at [288, 60] on span "+ ADD LINK" at bounding box center [276, 59] width 24 height 5
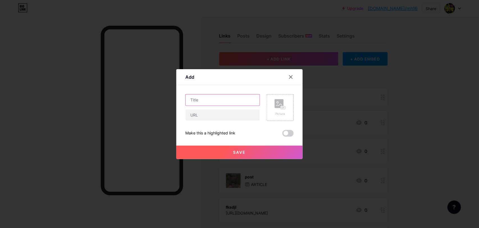
click at [205, 104] on input "text" at bounding box center [223, 100] width 74 height 11
type input "refresh"
click at [207, 118] on input "text" at bounding box center [223, 115] width 74 height 11
paste input "[URL][DOMAIN_NAME]"
type input "[URL][DOMAIN_NAME]"
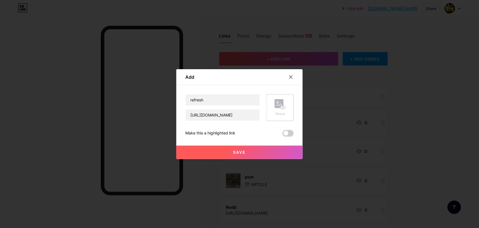
click at [281, 107] on rect at bounding box center [283, 107] width 4 height 3
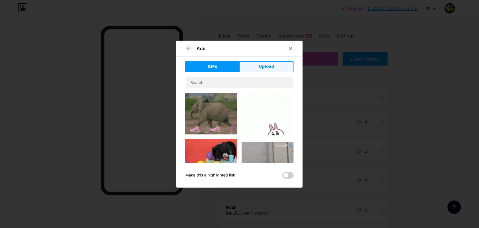
click at [265, 68] on span "Upload" at bounding box center [266, 67] width 15 height 6
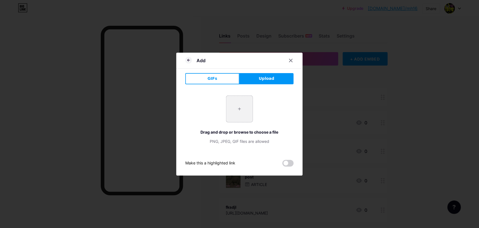
click at [235, 110] on input "file" at bounding box center [239, 109] width 26 height 26
type input "C:\fakepath\151232718_3711613115561267_2132199566473640787_n.jpg"
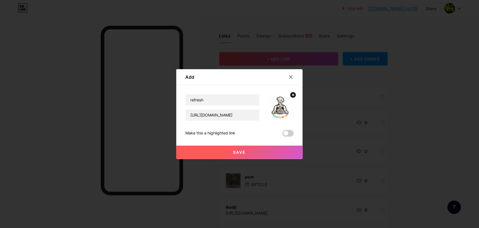
click at [248, 150] on button "Save" at bounding box center [239, 152] width 126 height 13
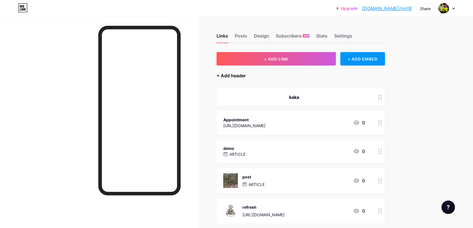
click at [242, 73] on div "+ Add header" at bounding box center [230, 75] width 29 height 7
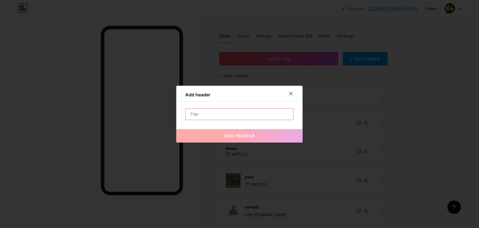
click at [232, 115] on input "text" at bounding box center [240, 114] width 108 height 11
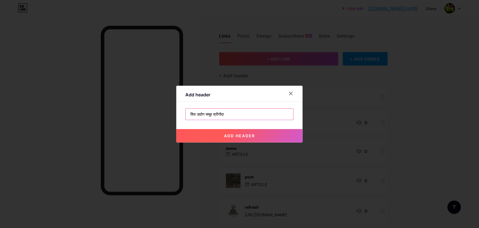
type input "शिव उद्योग समूह श्रीगोंदा"
click at [243, 137] on span "add header" at bounding box center [239, 136] width 31 height 5
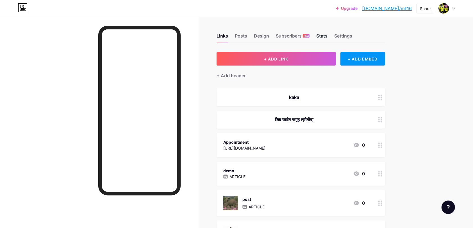
click at [326, 36] on div "Stats" at bounding box center [321, 38] width 11 height 10
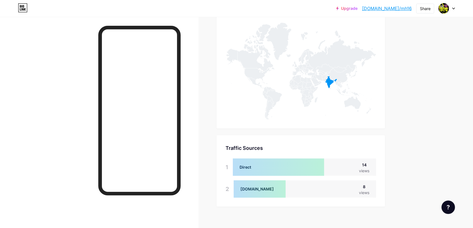
scroll to position [351, 0]
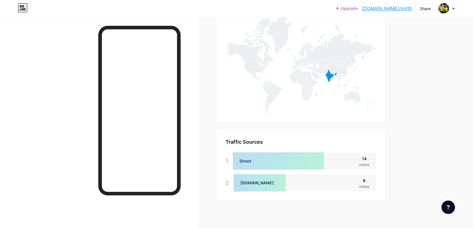
click at [21, 6] on icon at bounding box center [23, 7] width 10 height 9
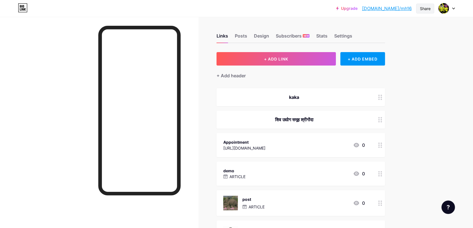
click at [426, 7] on div "Share" at bounding box center [425, 9] width 11 height 6
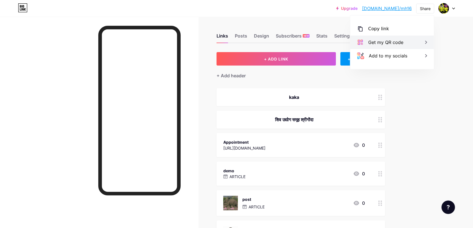
click at [386, 40] on div "Get my QR code" at bounding box center [385, 42] width 35 height 7
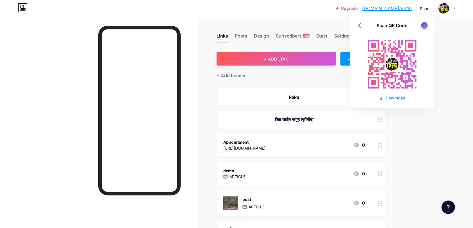
click at [399, 99] on div "Download" at bounding box center [392, 98] width 26 height 6
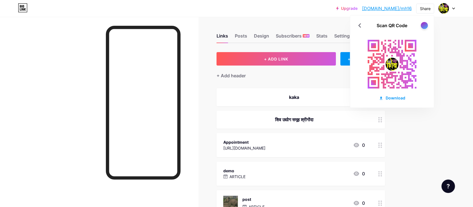
click at [423, 26] on div at bounding box center [423, 25] width 7 height 7
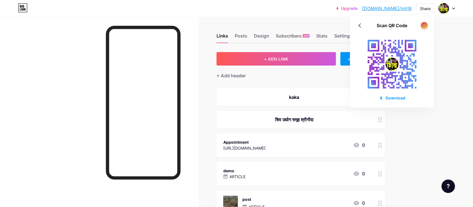
click at [423, 26] on div at bounding box center [423, 25] width 7 height 7
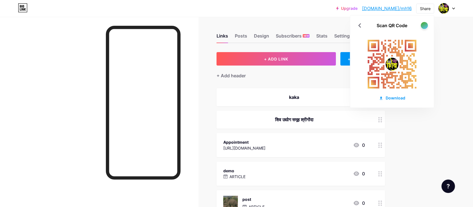
click at [423, 26] on div at bounding box center [423, 25] width 7 height 7
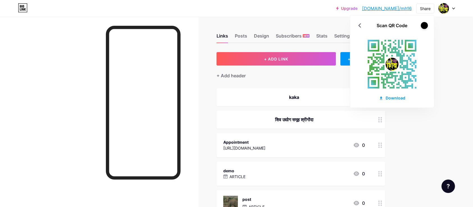
click at [423, 26] on div at bounding box center [423, 25] width 7 height 7
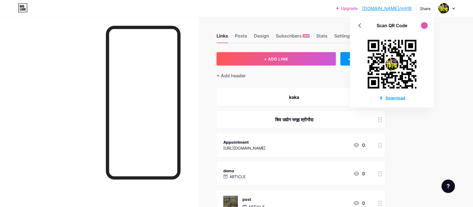
click at [394, 98] on div "Download" at bounding box center [392, 98] width 26 height 6
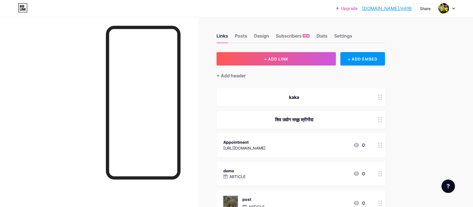
click at [454, 9] on icon at bounding box center [453, 9] width 3 height 2
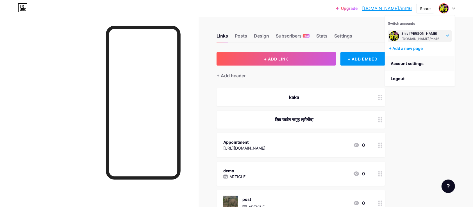
click at [407, 63] on link "Account settings" at bounding box center [420, 63] width 70 height 15
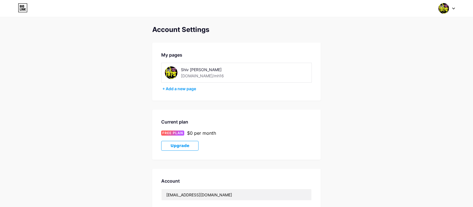
click at [472, 90] on html "Switch accounts Shiv Udyog Samuh [DOMAIN_NAME]/mh16 + Add a new page Dashboard …" at bounding box center [236, 156] width 473 height 313
click at [454, 9] on icon at bounding box center [453, 9] width 3 height 2
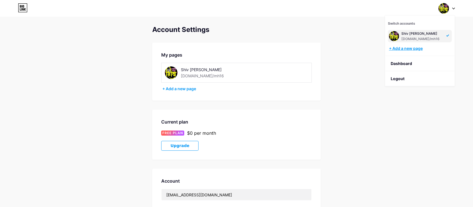
click at [409, 49] on div "+ Add a new page" at bounding box center [420, 49] width 63 height 6
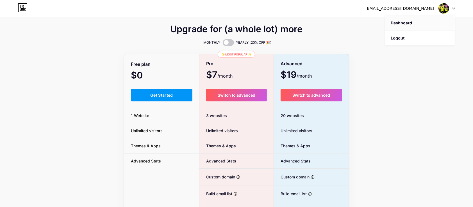
click at [403, 22] on link "Dashboard" at bounding box center [420, 22] width 70 height 15
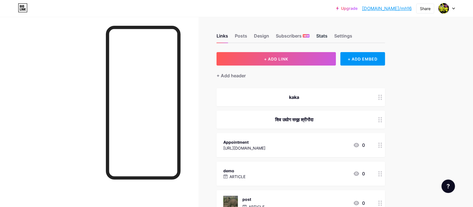
click at [322, 36] on div "Stats" at bounding box center [321, 38] width 11 height 10
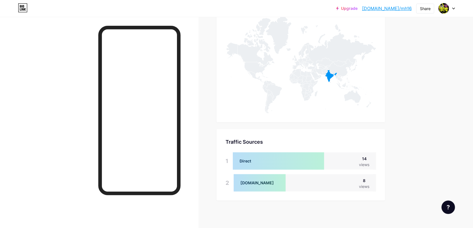
scroll to position [280416, 280172]
click at [23, 10] on icon at bounding box center [22, 9] width 1 height 3
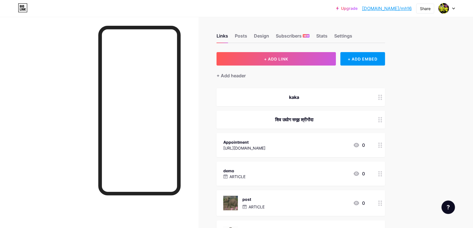
click at [398, 7] on link "[DOMAIN_NAME]/mh16" at bounding box center [387, 8] width 50 height 7
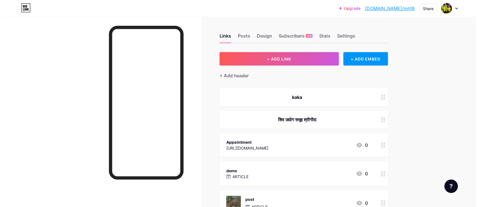
scroll to position [395, 0]
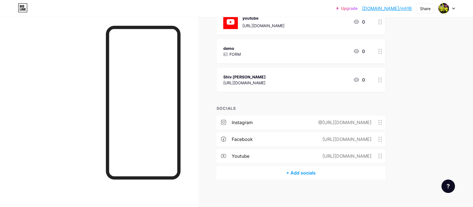
click at [311, 47] on div "demo FORM 0" at bounding box center [293, 51] width 141 height 13
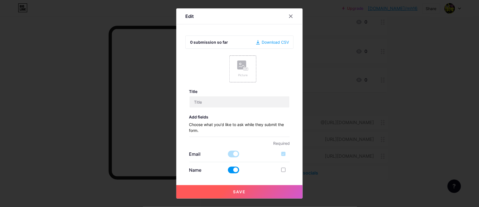
type input "demo"
click at [270, 90] on h3 "Title" at bounding box center [239, 91] width 101 height 5
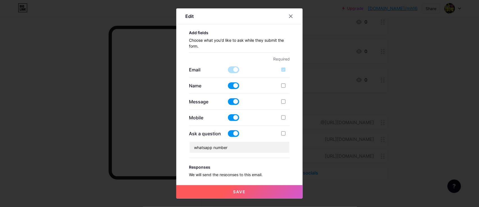
click at [257, 174] on p "We will send the responses to this email." at bounding box center [239, 175] width 101 height 6
click at [240, 147] on input "whatsapp number" at bounding box center [239, 147] width 100 height 11
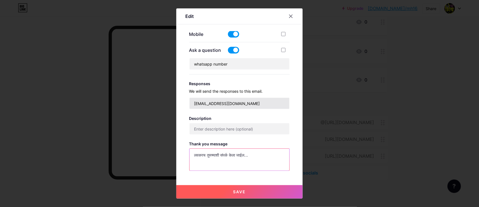
type textarea "लवकरच तुमच्याशी संपर्क केला जाईल..."
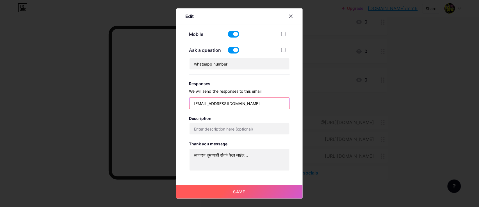
click at [245, 104] on input "[EMAIL_ADDRESS][DOMAIN_NAME]" at bounding box center [239, 103] width 100 height 11
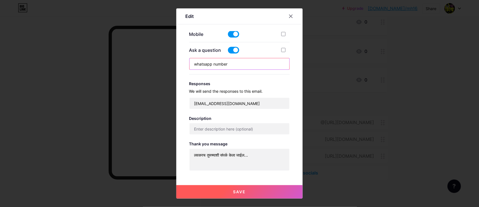
click at [269, 64] on input "whatsapp number" at bounding box center [239, 63] width 100 height 11
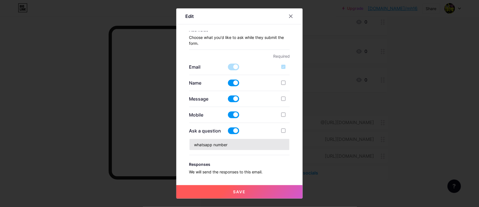
scroll to position [0, 0]
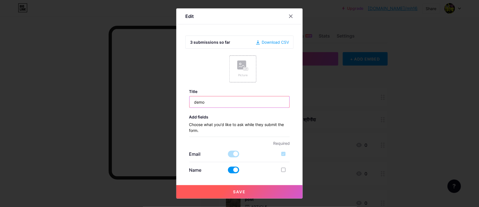
click at [221, 101] on input "demo" at bounding box center [239, 102] width 100 height 11
type input "d"
type input "fo"
type input "form"
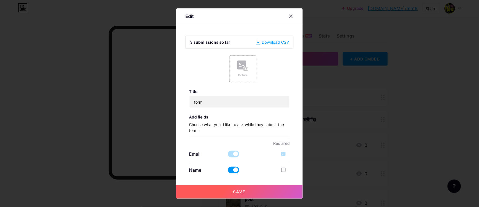
click at [244, 70] on rect at bounding box center [246, 69] width 4 height 3
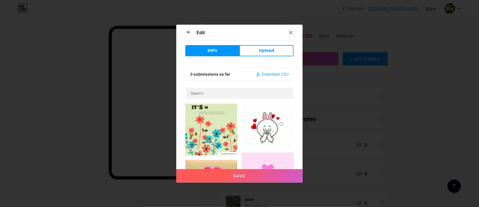
scroll to position [61, 0]
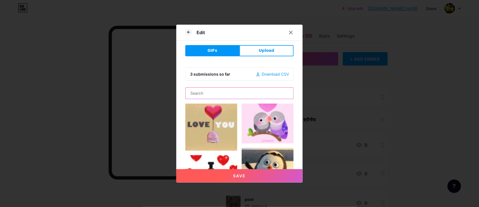
click at [223, 95] on input "text" at bounding box center [240, 93] width 108 height 11
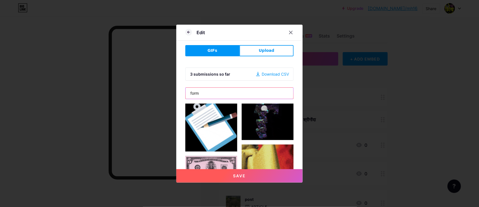
scroll to position [477, 0]
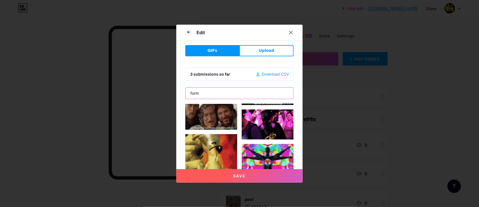
click at [210, 94] on input "form" at bounding box center [240, 93] width 108 height 11
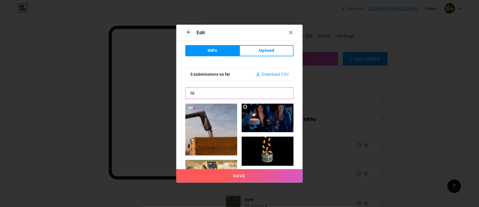
scroll to position [61, 0]
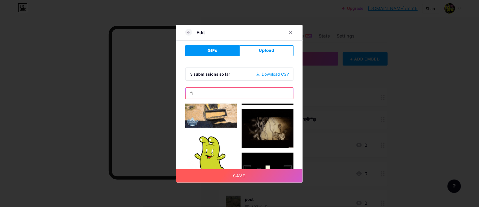
type input "fill"
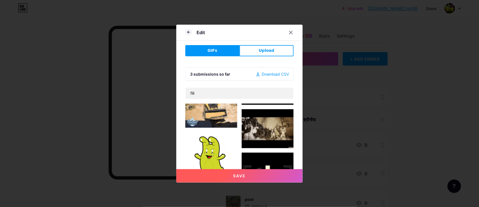
click at [203, 111] on img at bounding box center [211, 113] width 52 height 29
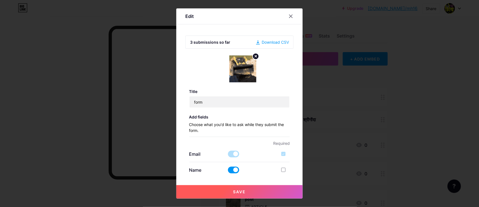
click at [255, 125] on p "Choose what you'd like to ask while they submit the form." at bounding box center [239, 129] width 101 height 15
drag, startPoint x: 198, startPoint y: 129, endPoint x: 186, endPoint y: 123, distance: 13.4
click at [186, 123] on div "3 submissions so far Download CSV Title form Add fields Choose what you'd like …" at bounding box center [239, 103] width 108 height 145
click at [224, 128] on p "Choose what you'd like to ask while they submit the form." at bounding box center [239, 129] width 101 height 15
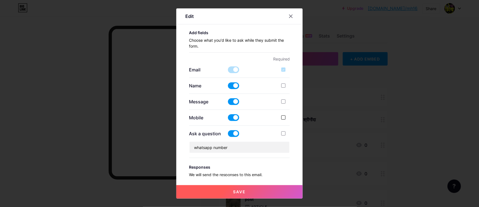
click at [281, 116] on div at bounding box center [283, 118] width 4 height 4
click at [290, 121] on input "checkbox" at bounding box center [292, 123] width 4 height 4
checkbox input "true"
click at [250, 147] on input "whatsapp number" at bounding box center [239, 147] width 100 height 11
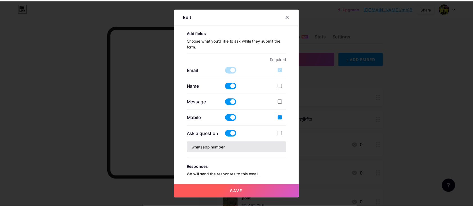
scroll to position [168, 0]
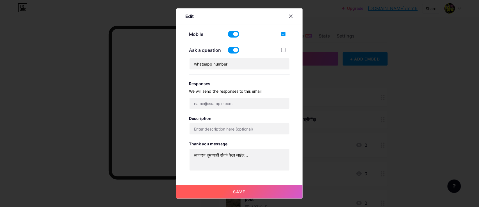
click at [245, 192] on button "Save" at bounding box center [239, 192] width 126 height 13
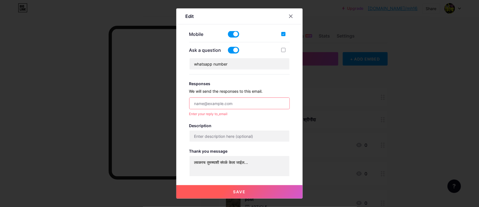
click at [223, 102] on input "email" at bounding box center [239, 103] width 100 height 11
type input "[EMAIL_ADDRESS][DOMAIN_NAME]"
click at [234, 200] on div at bounding box center [239, 103] width 479 height 207
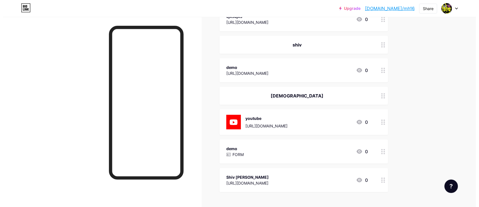
scroll to position [296, 0]
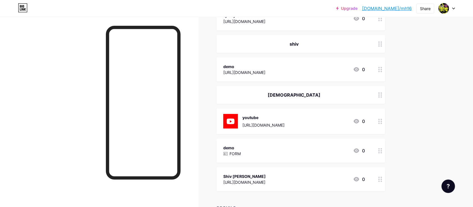
click at [326, 148] on div "demo FORM 0" at bounding box center [293, 151] width 141 height 13
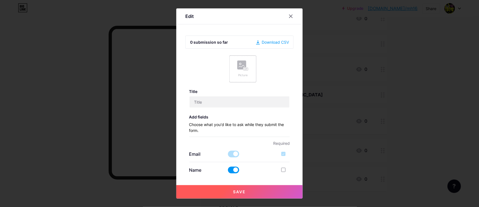
type input "demo"
click at [239, 67] on icon at bounding box center [242, 67] width 6 height 2
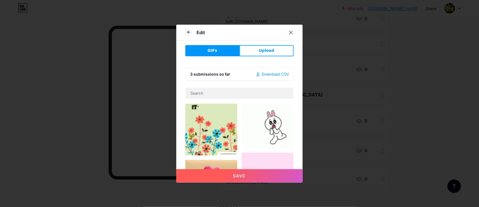
click at [257, 129] on img at bounding box center [268, 126] width 52 height 45
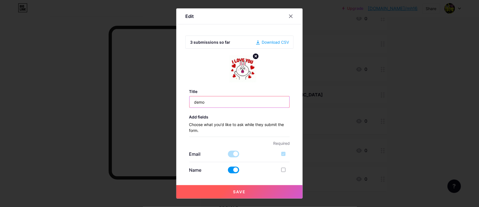
drag, startPoint x: 216, startPoint y: 102, endPoint x: 172, endPoint y: 107, distance: 43.8
click at [172, 107] on div "Edit 3 submissions so far Download CSV Title demo Add fields Choose what you'd …" at bounding box center [239, 103] width 479 height 207
type input "form"
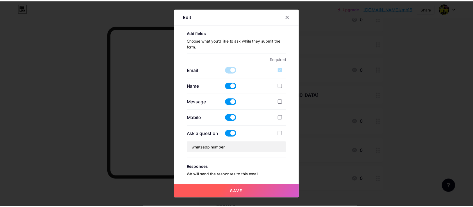
scroll to position [168, 0]
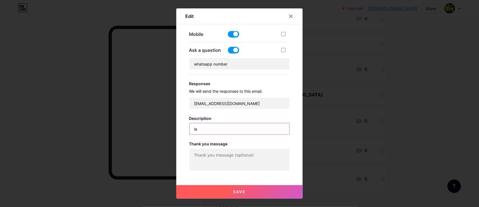
type input "l"
type input "लवकरच आपल्याशी संपर्क साधला जाईल."
click at [237, 193] on span "Save" at bounding box center [239, 192] width 13 height 5
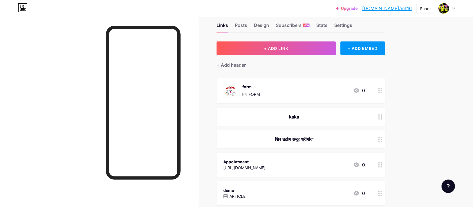
scroll to position [0, 0]
